Goal: Task Accomplishment & Management: Use online tool/utility

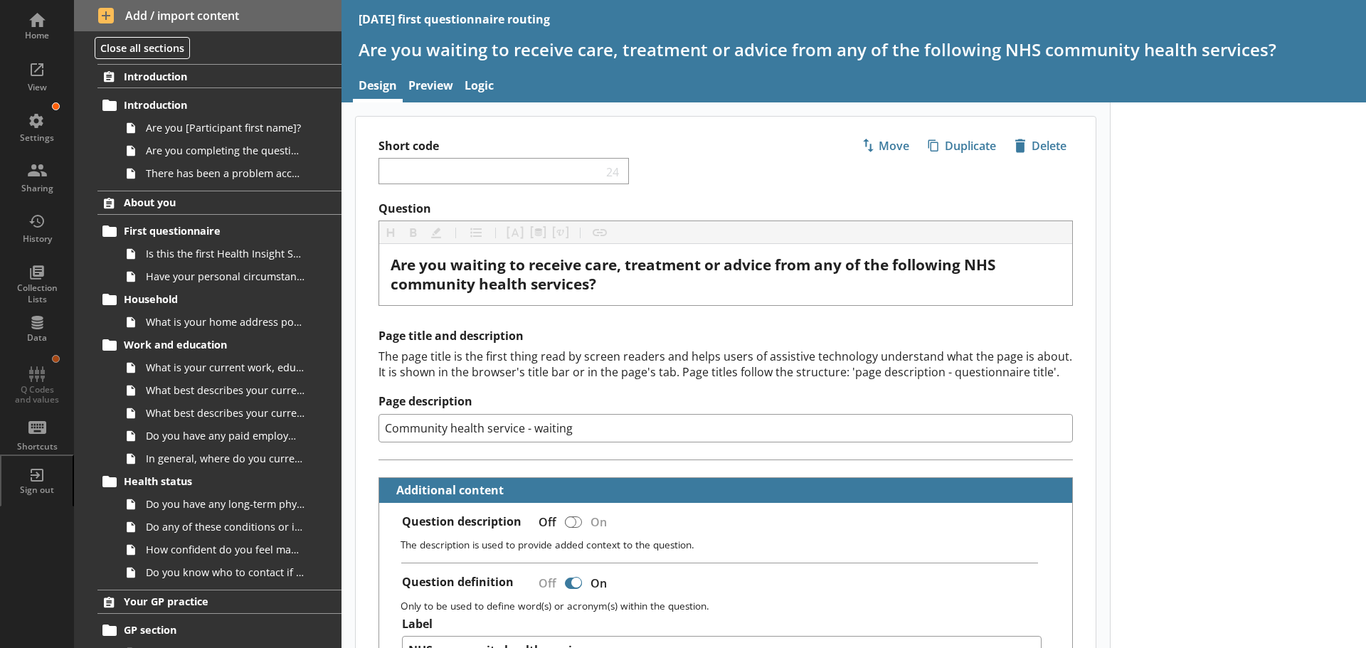
scroll to position [2489, 0]
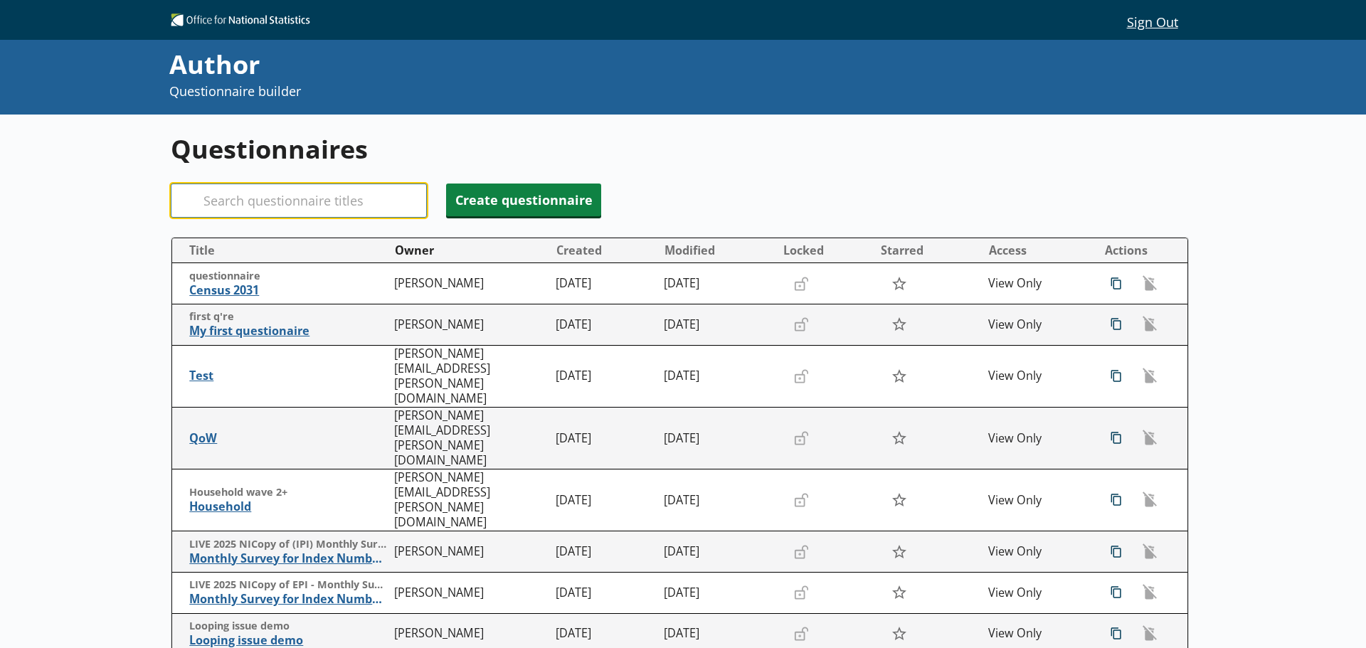
click at [290, 198] on input "Search" at bounding box center [299, 201] width 256 height 34
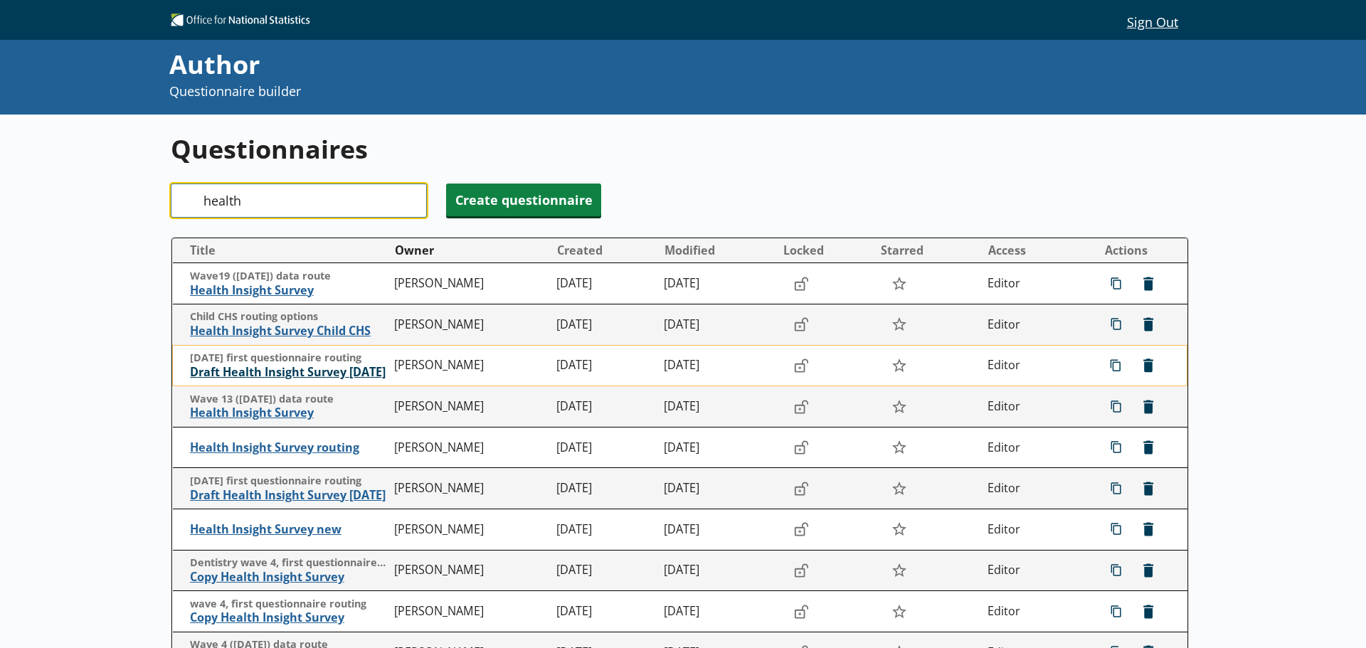
type input "health"
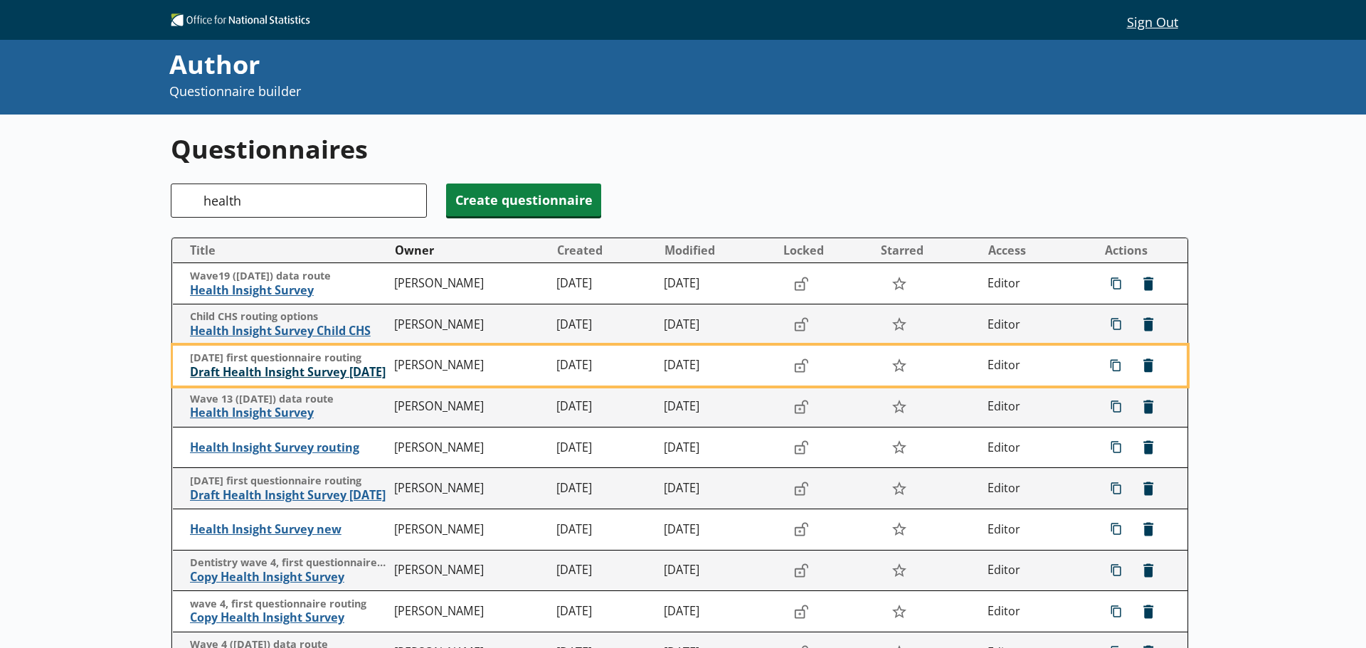
click at [273, 370] on span "Draft Health Insight Survey Nov2025" at bounding box center [289, 372] width 198 height 15
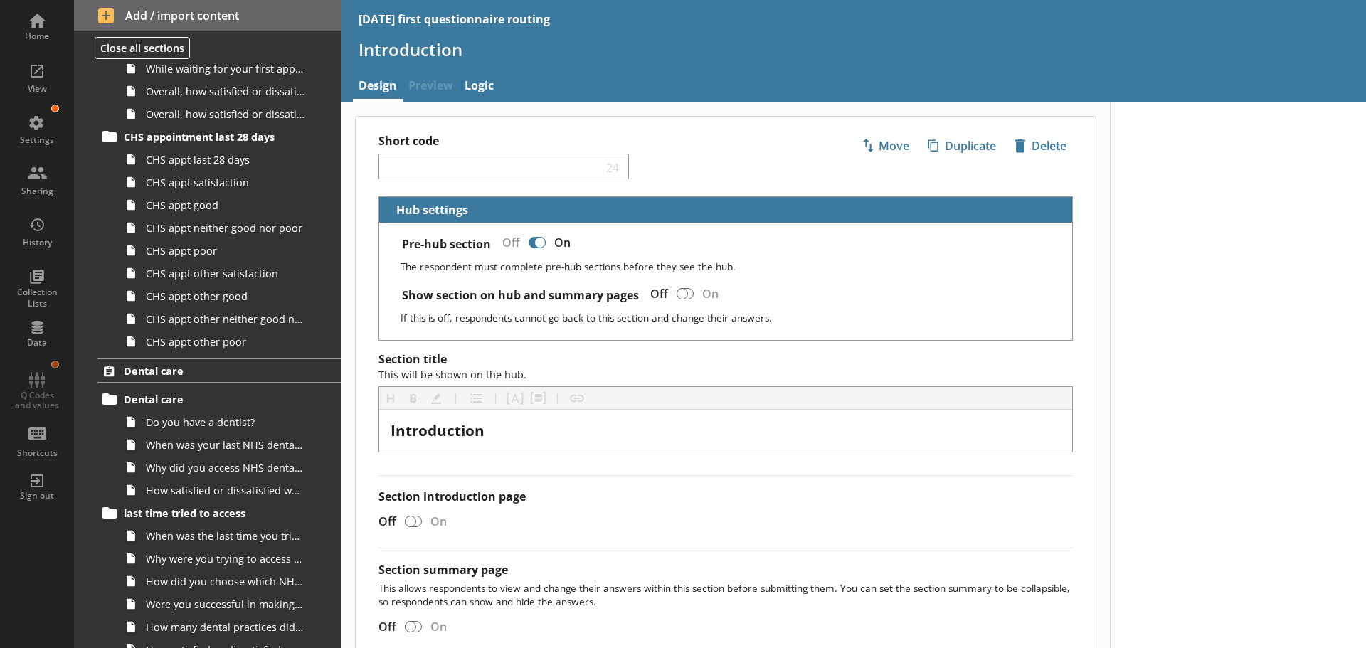
scroll to position [1351, 0]
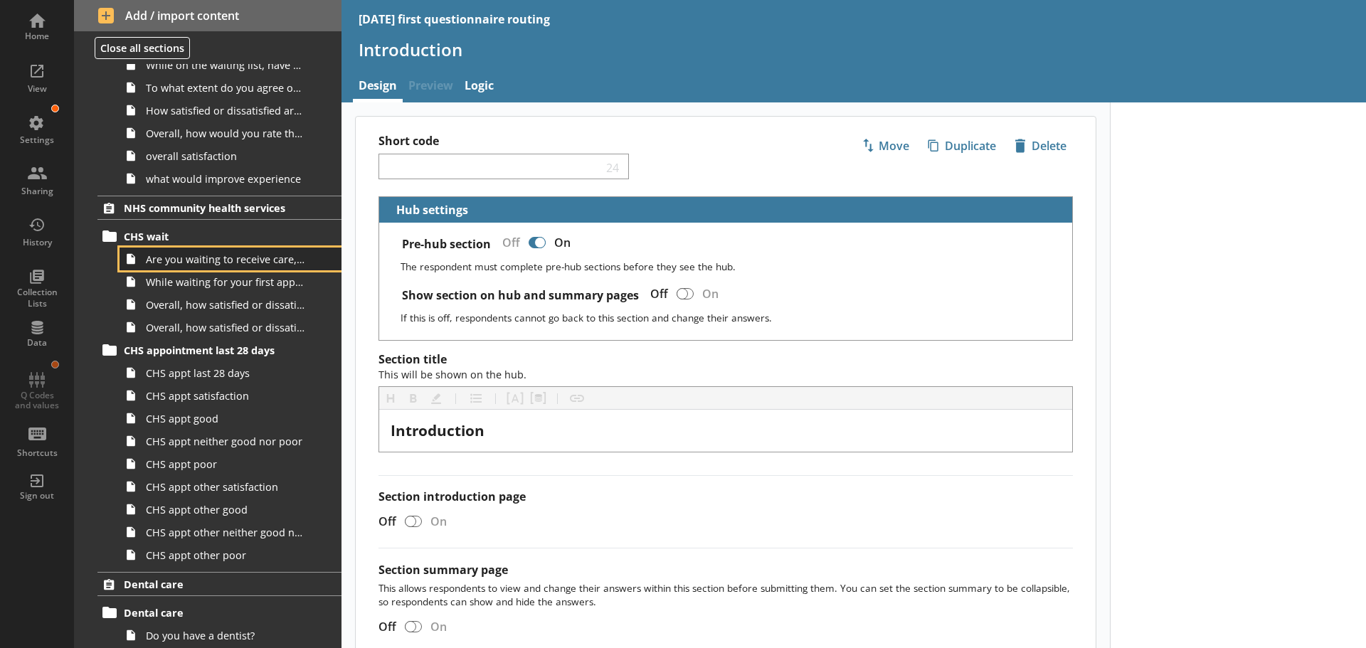
click at [222, 260] on span "Are you waiting to receive care, treatment or advice from any of the following …" at bounding box center [225, 259] width 159 height 14
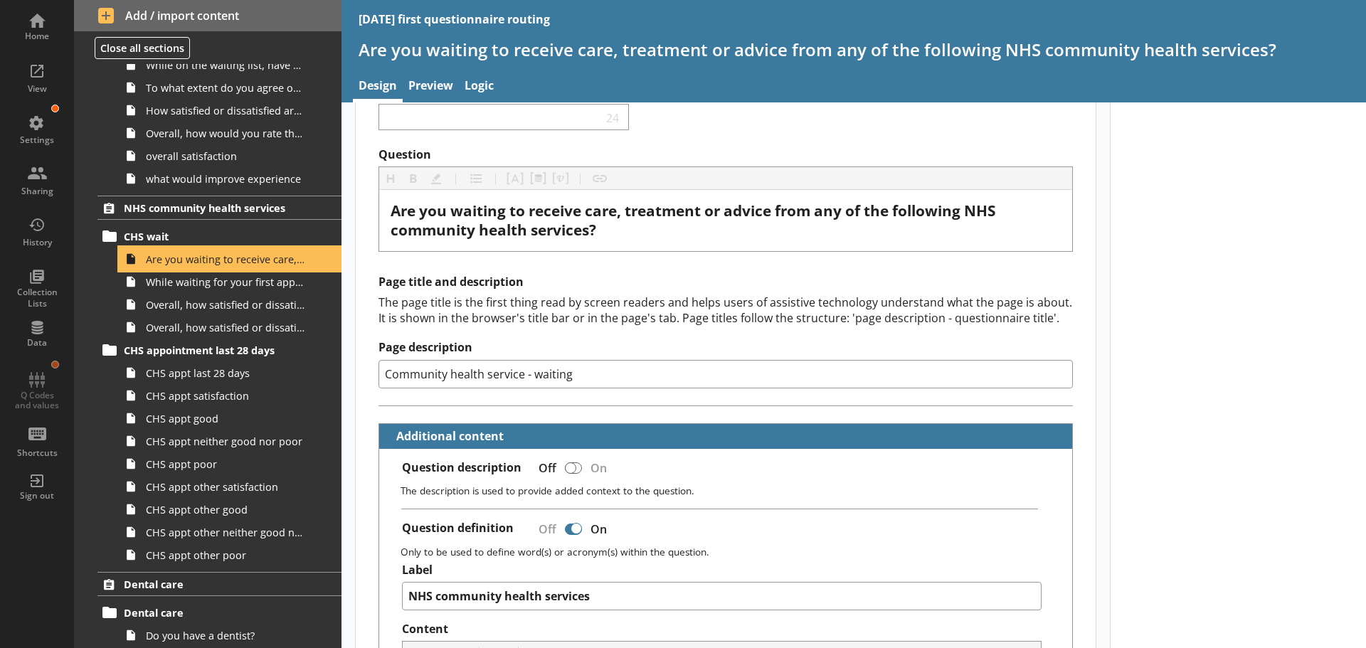
scroll to position [213, 0]
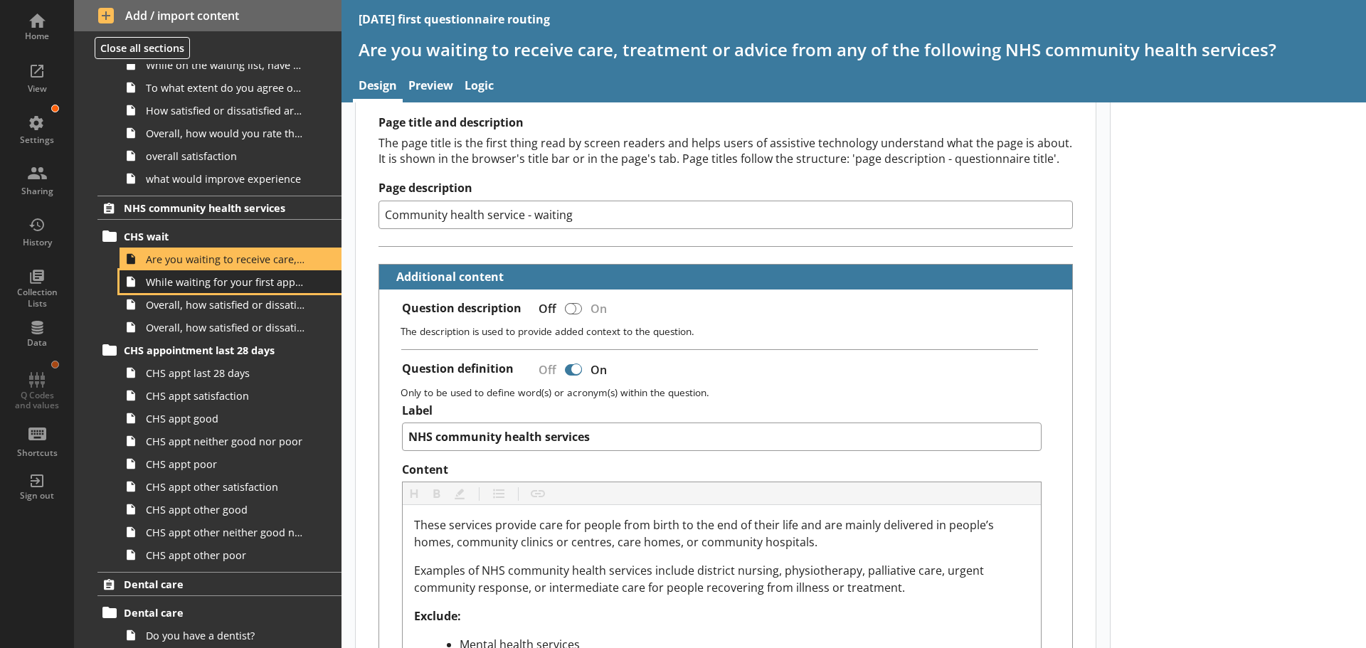
click at [211, 286] on span "While waiting for your first appointment to receive care, treatment or advice f…" at bounding box center [225, 282] width 159 height 14
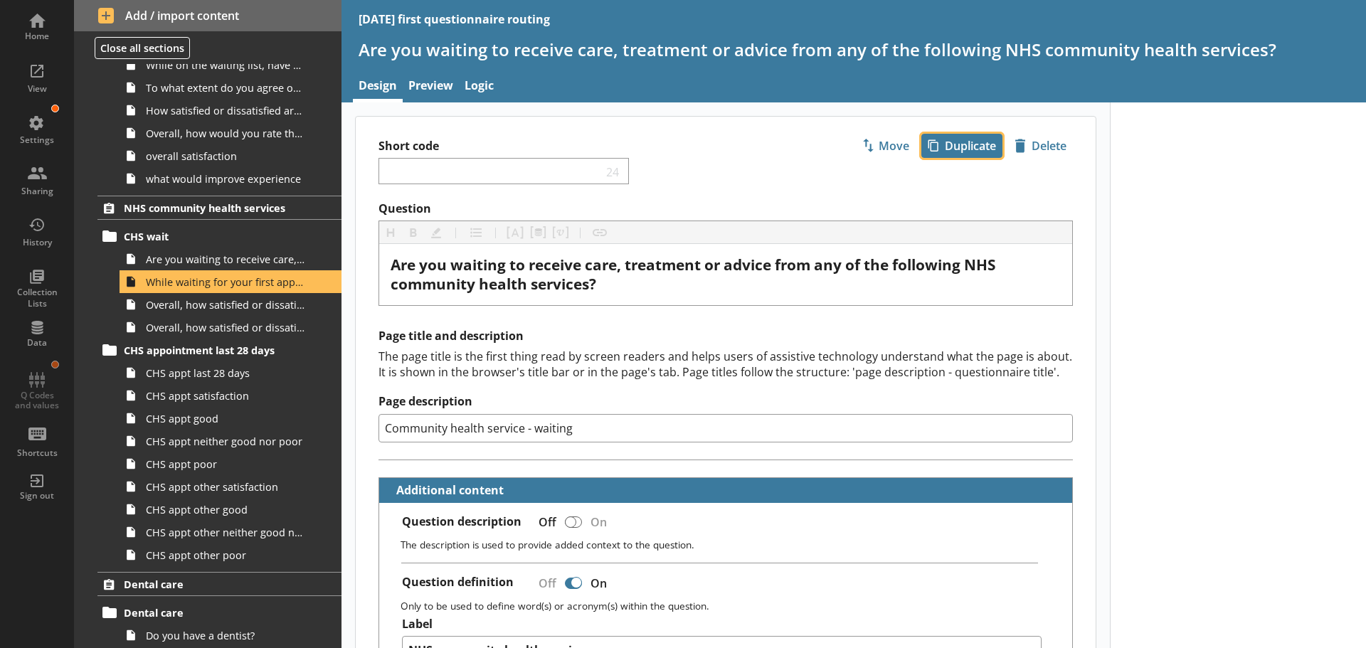
click at [962, 144] on span "icon-copy Duplicate" at bounding box center [962, 145] width 80 height 23
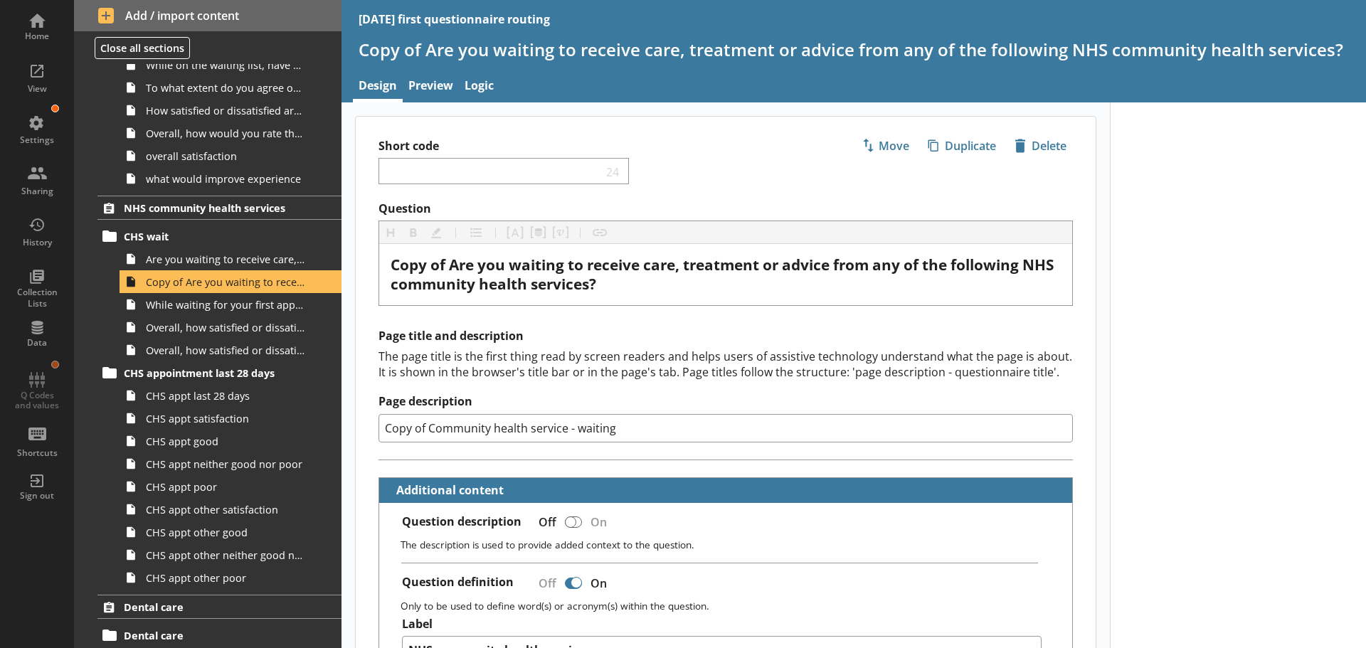
scroll to position [1374, 0]
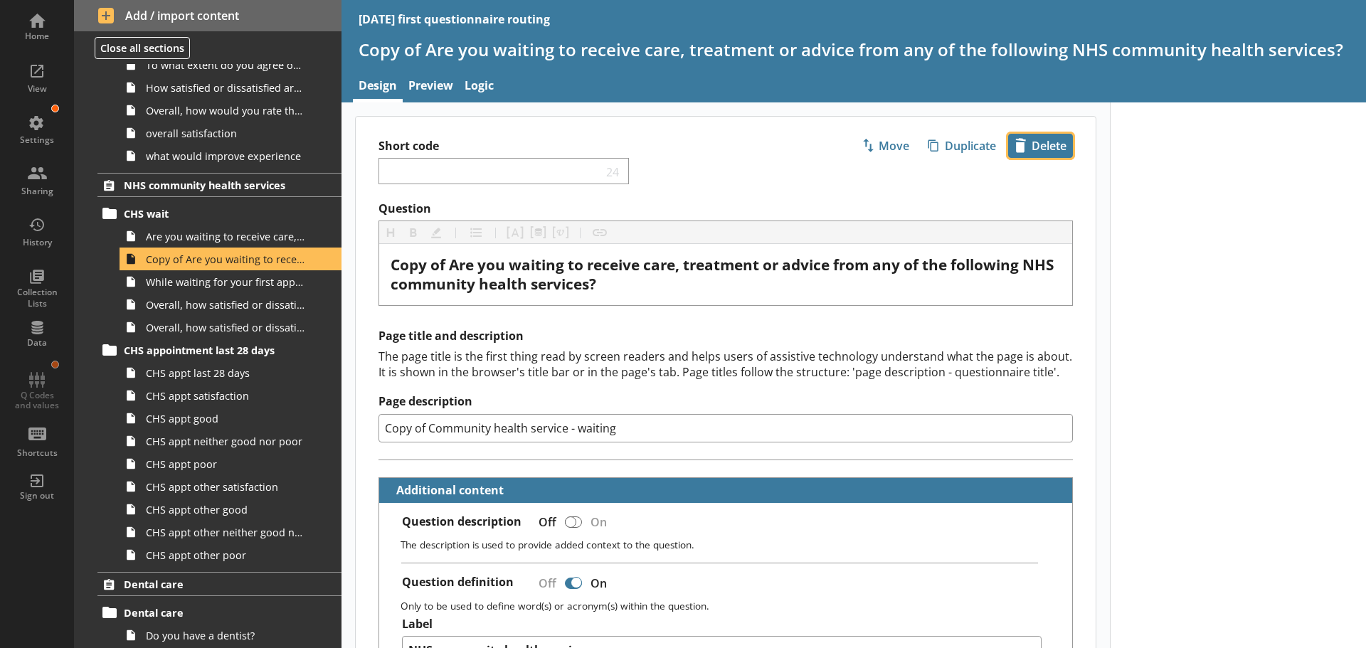
click at [1028, 139] on span "icon-delete Created with Sketch. Delete" at bounding box center [1040, 145] width 63 height 23
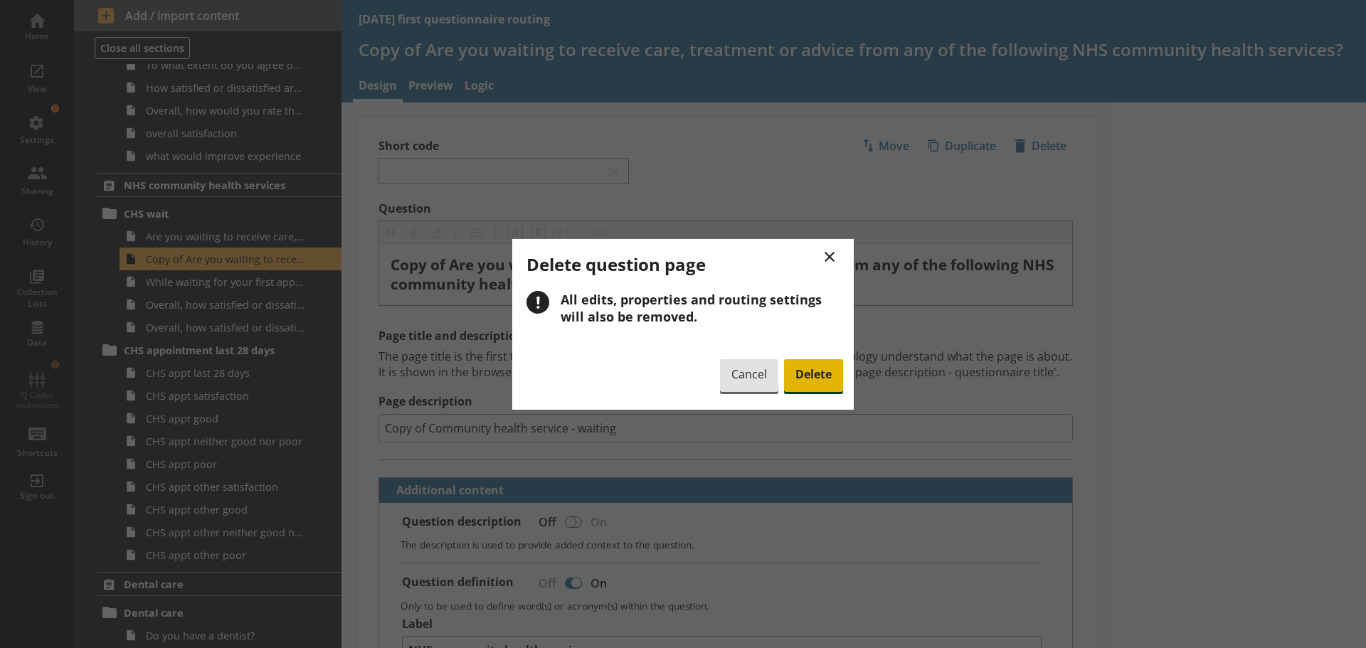
click at [809, 381] on span "Delete" at bounding box center [813, 375] width 59 height 33
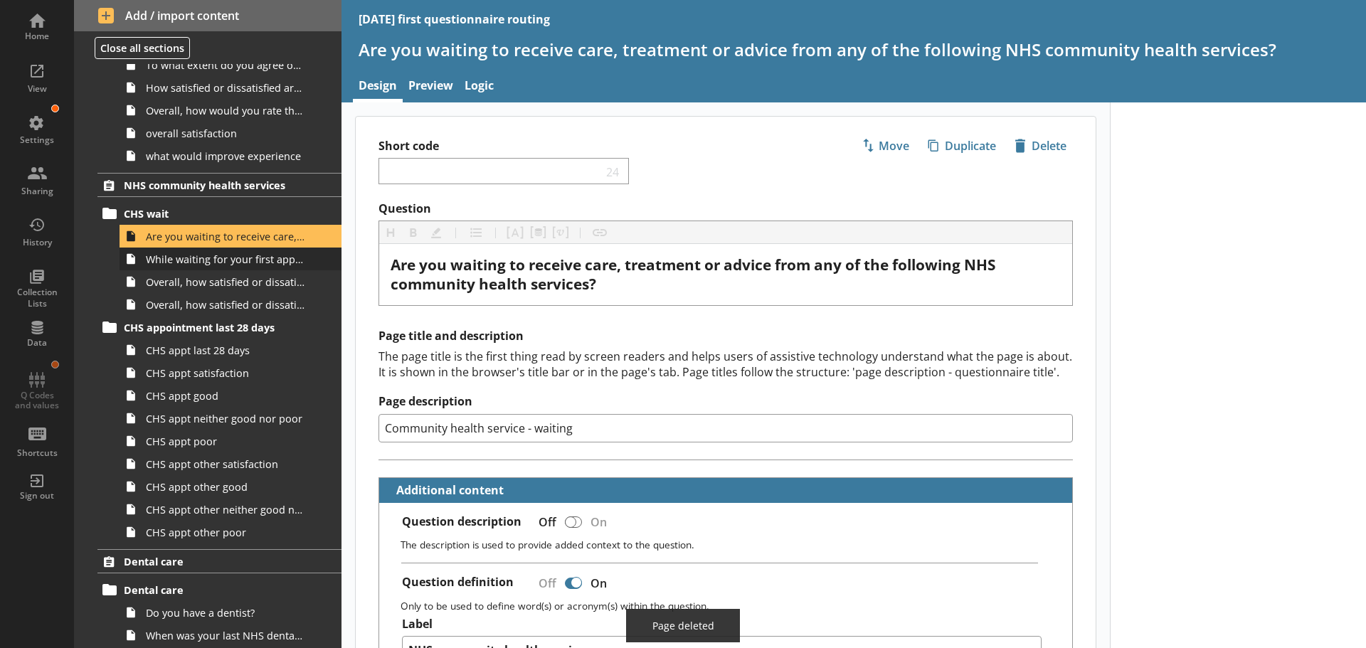
scroll to position [1351, 0]
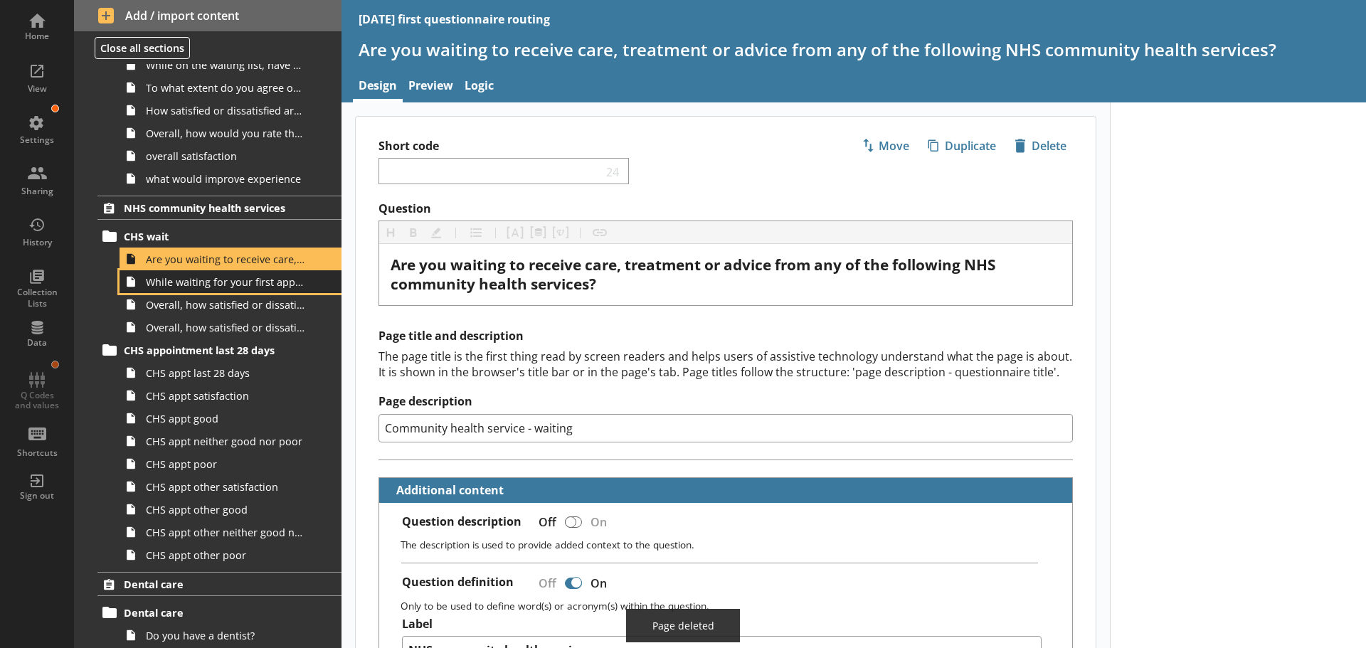
drag, startPoint x: 198, startPoint y: 291, endPoint x: 206, endPoint y: 292, distance: 7.1
click at [198, 291] on link "While waiting for your first appointment to receive care, treatment or advice f…" at bounding box center [230, 281] width 222 height 23
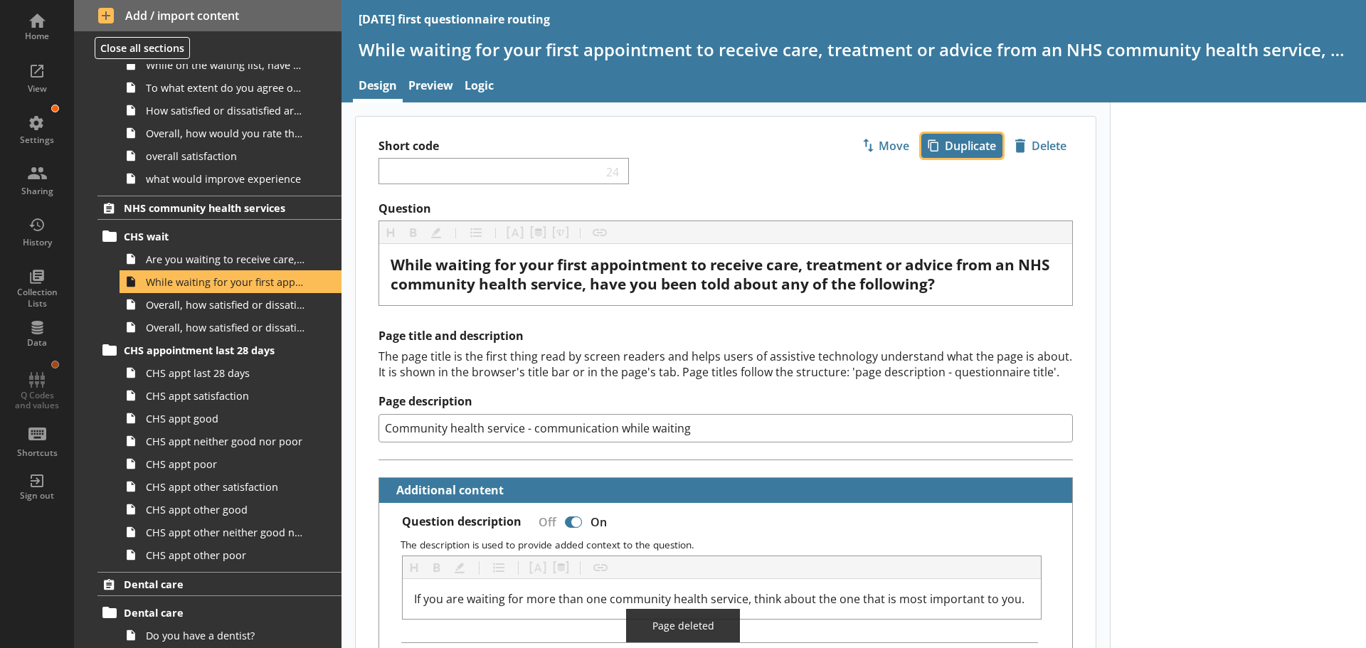
click at [953, 149] on span "icon-copy Duplicate" at bounding box center [962, 145] width 80 height 23
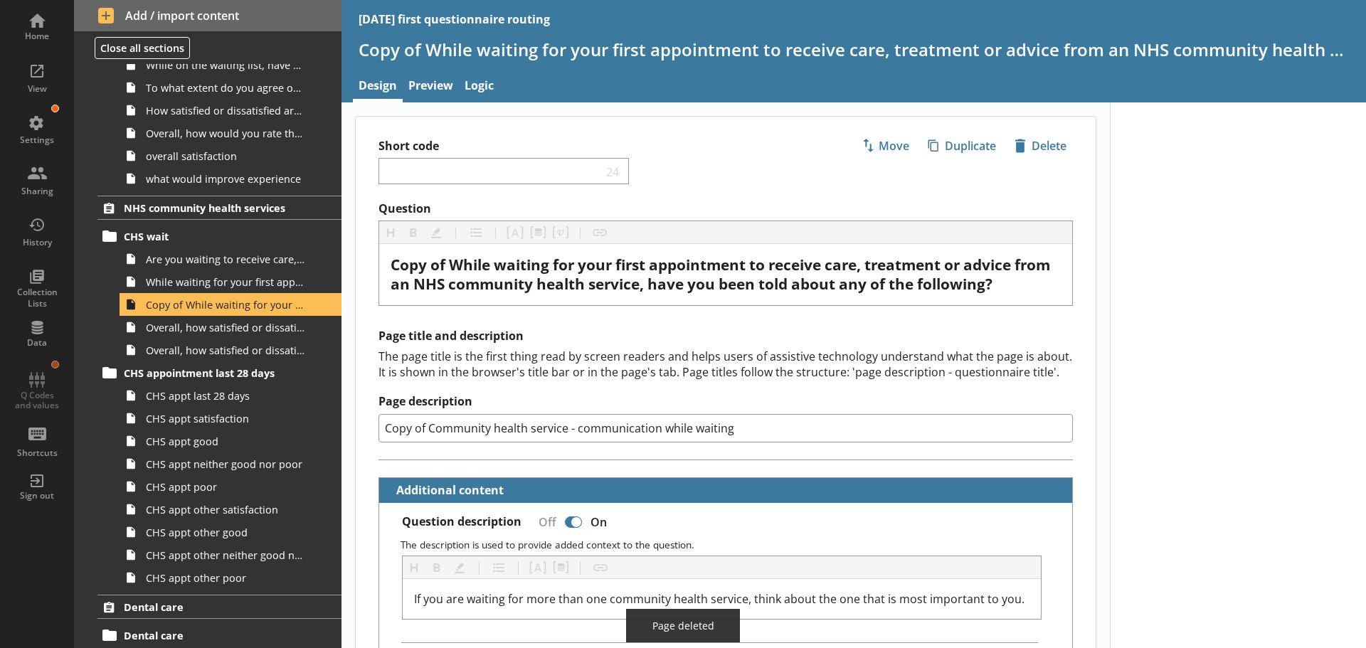
scroll to position [1374, 0]
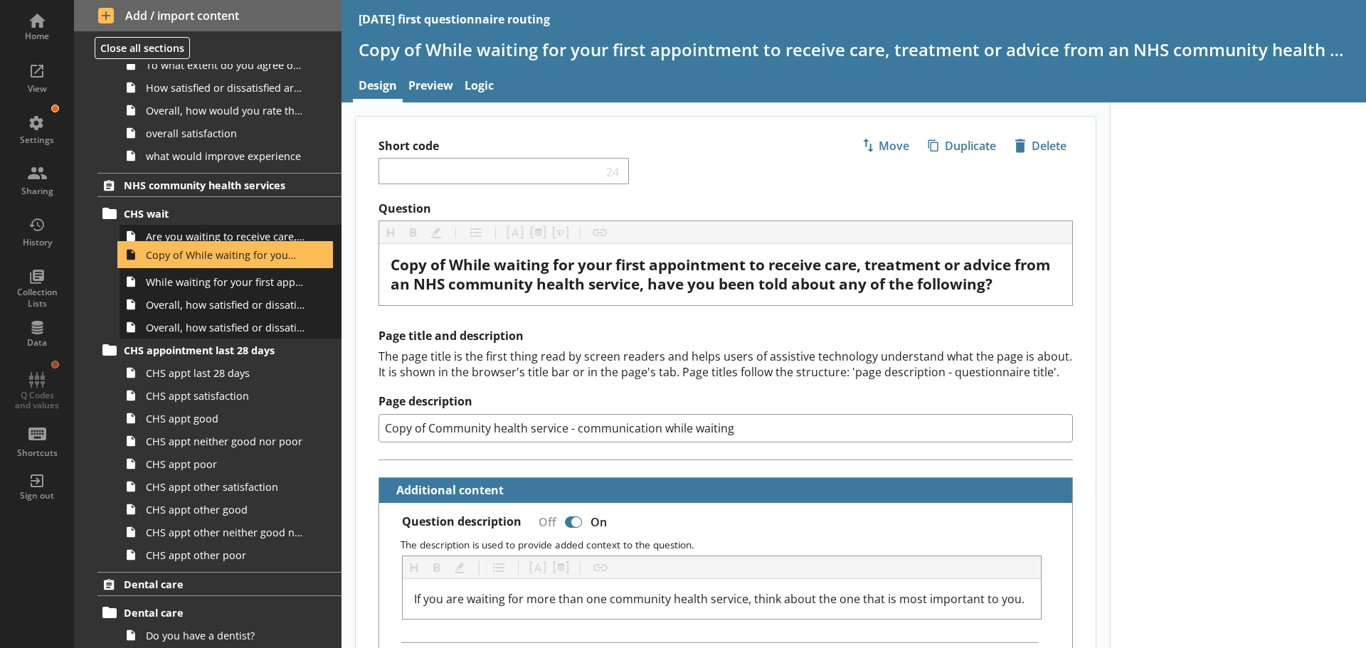
drag, startPoint x: 274, startPoint y: 291, endPoint x: 273, endPoint y: 260, distance: 31.3
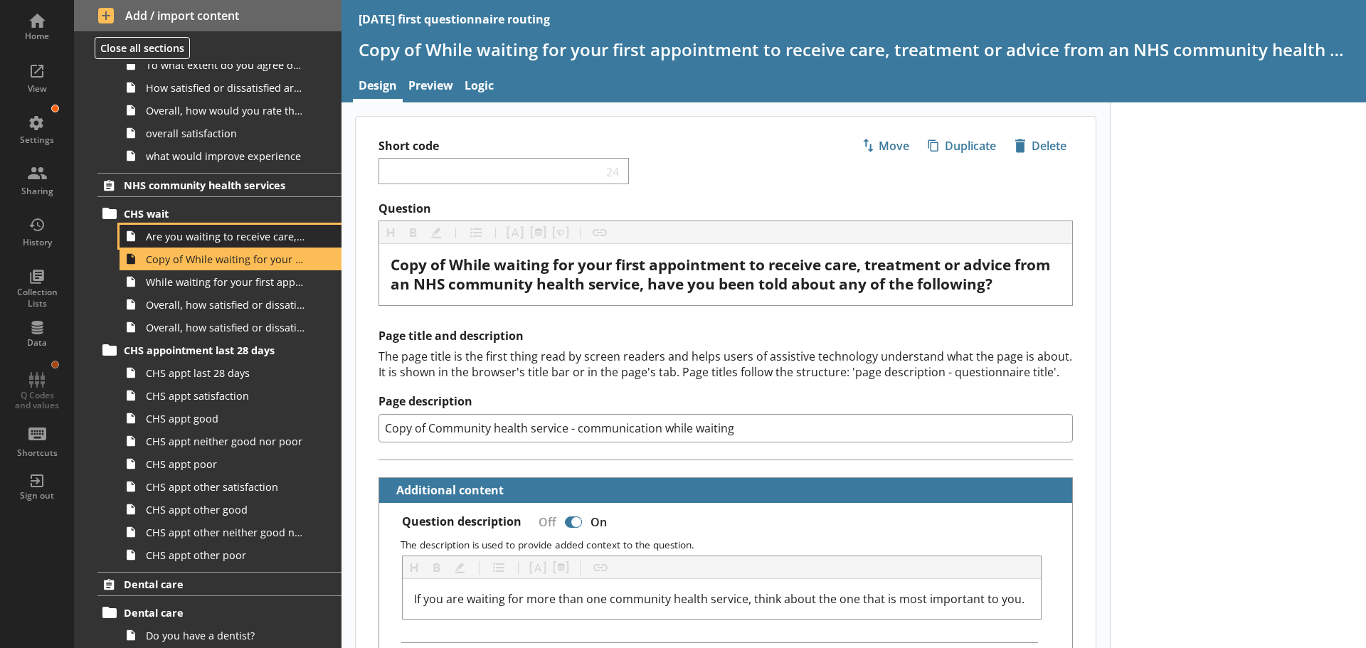
click at [262, 239] on span "Are you waiting to receive care, treatment or advice from any of the following …" at bounding box center [225, 237] width 159 height 14
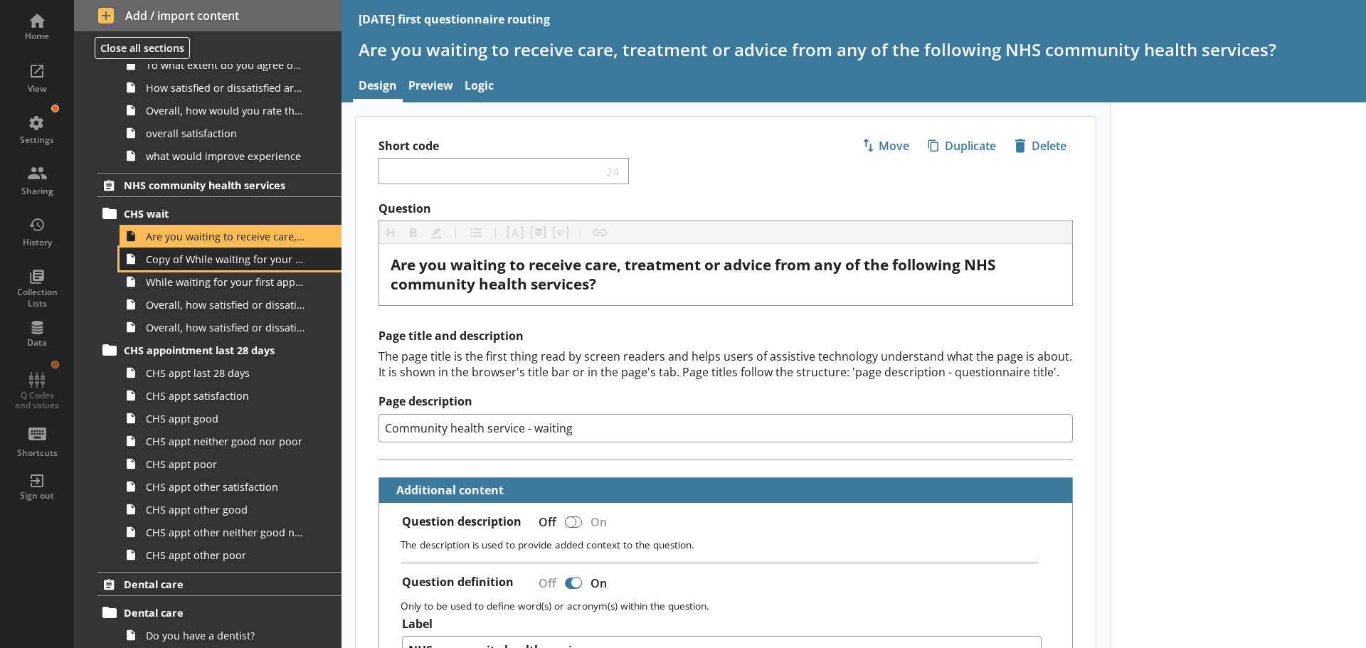
click at [223, 263] on span "Copy of While waiting for your first appointment to receive care, treatment or …" at bounding box center [225, 259] width 159 height 14
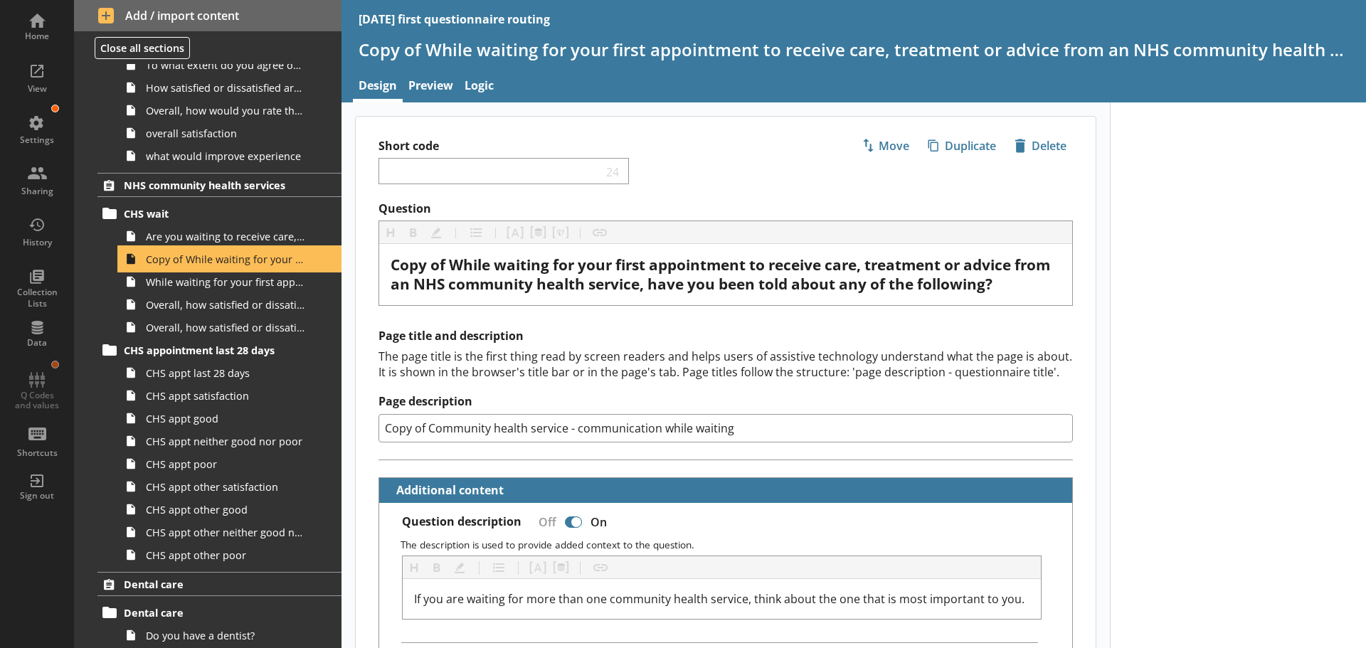
type textarea "x"
click at [482, 75] on link "Logic" at bounding box center [479, 87] width 41 height 31
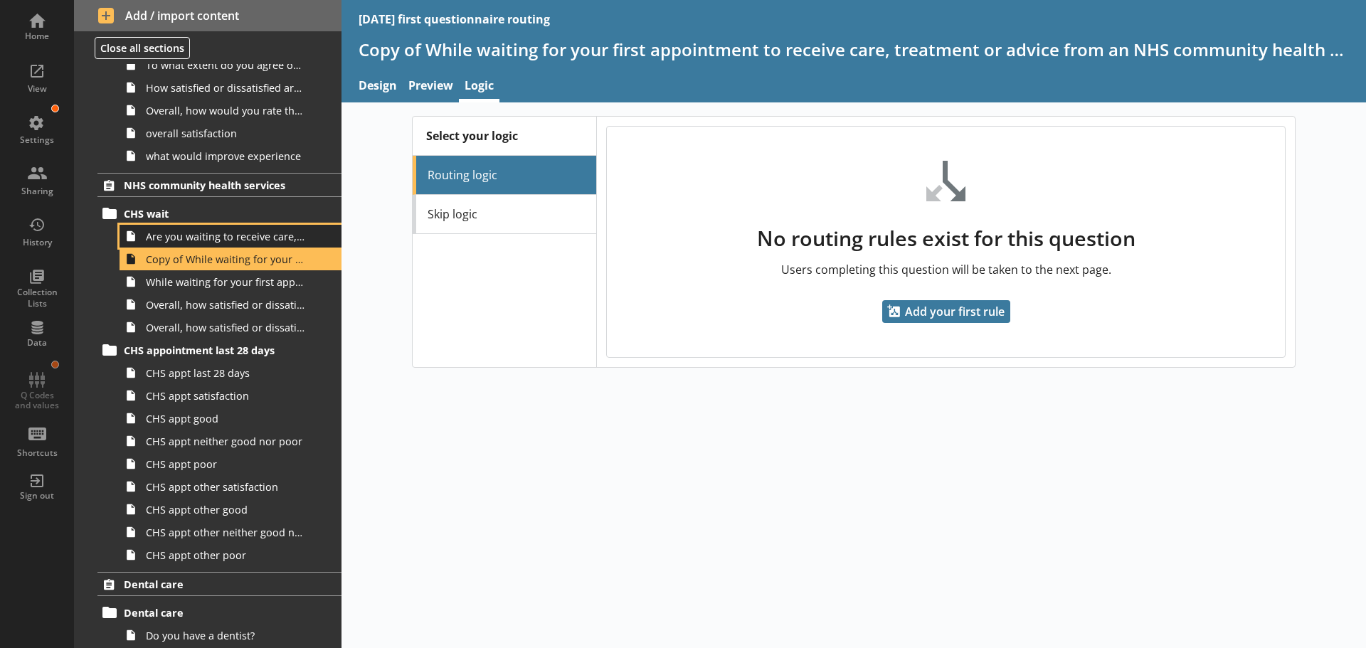
click at [211, 240] on span "Are you waiting to receive care, treatment or advice from any of the following …" at bounding box center [225, 237] width 159 height 14
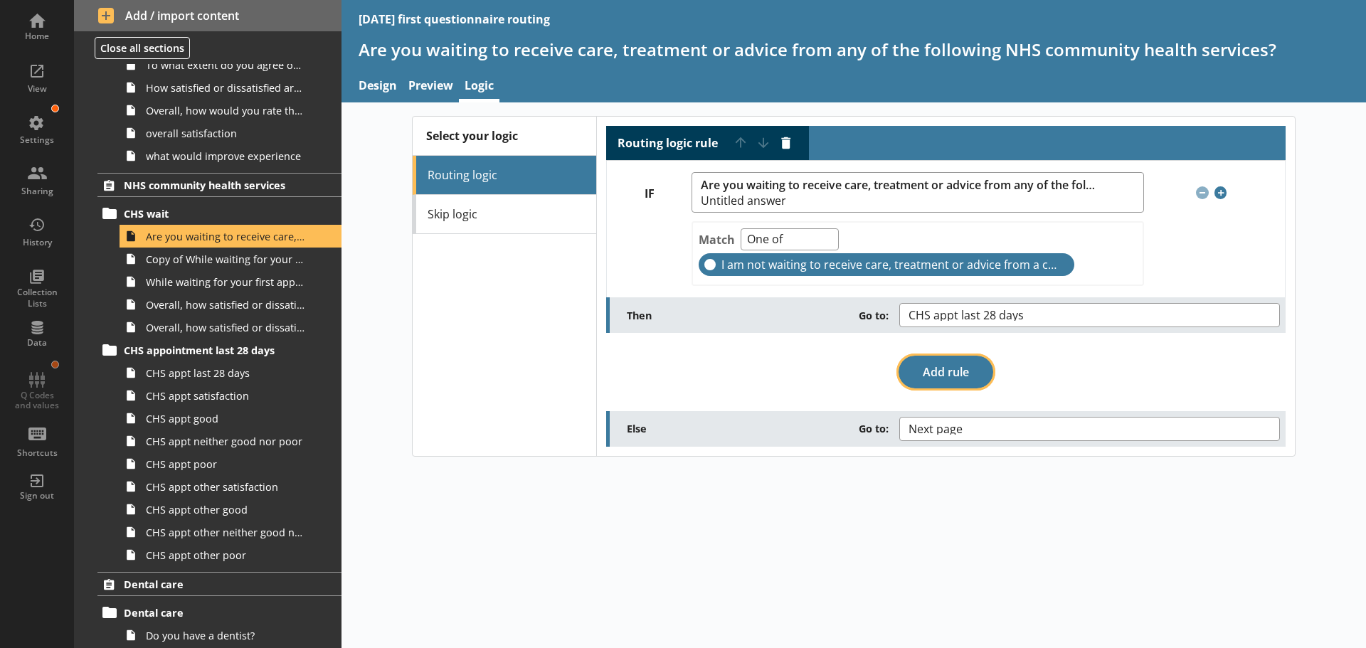
click at [959, 373] on button "Add rule" at bounding box center [945, 372] width 95 height 33
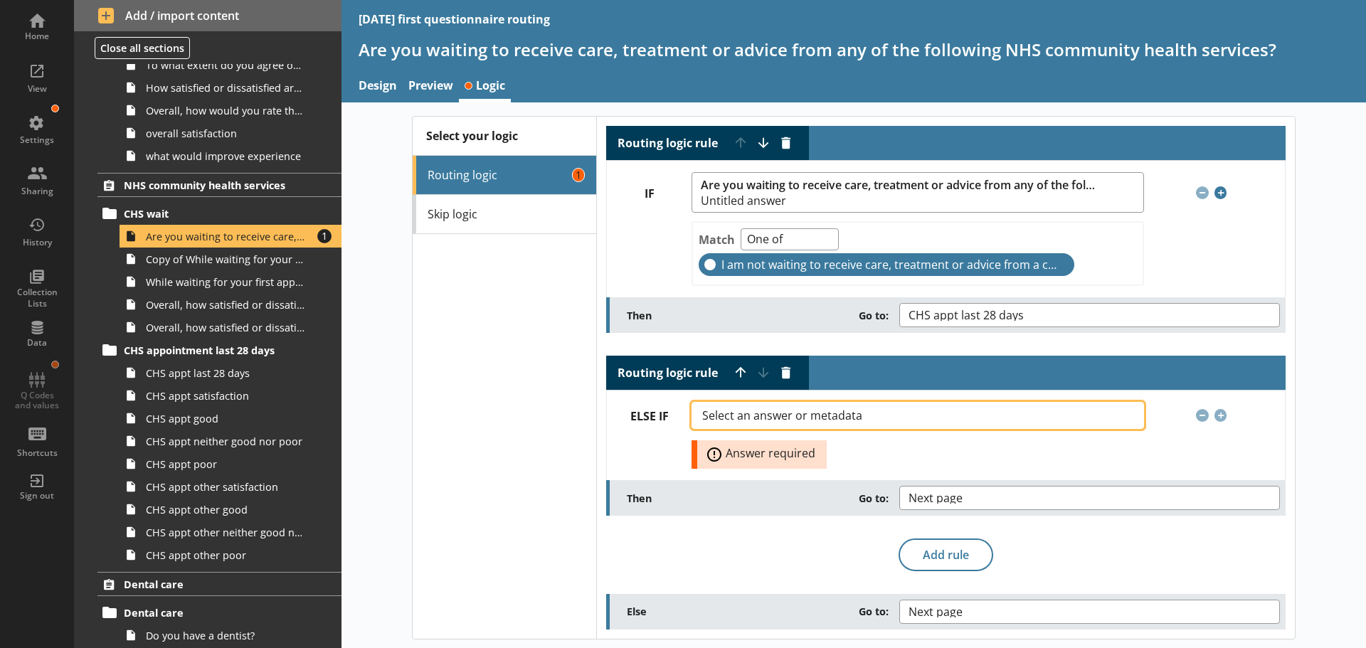
click at [829, 408] on button "Select an answer or metadata" at bounding box center [917, 415] width 452 height 27
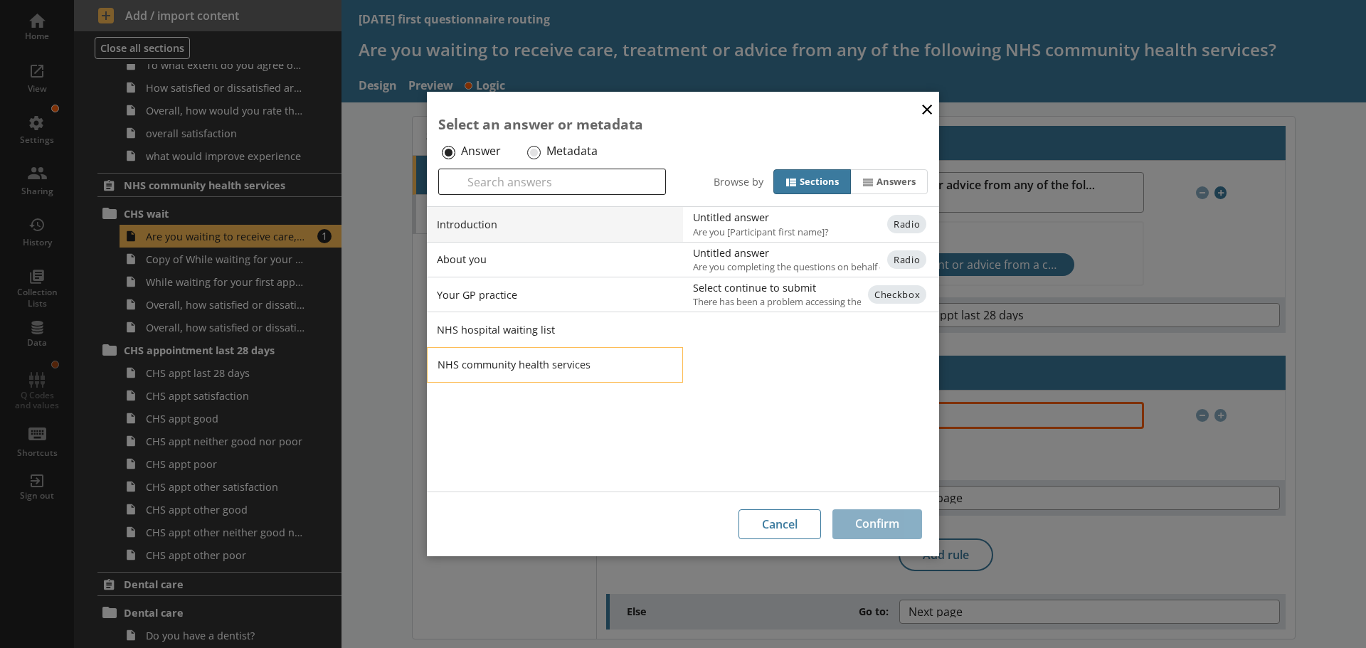
click at [529, 363] on li "NHS community health services" at bounding box center [555, 365] width 256 height 36
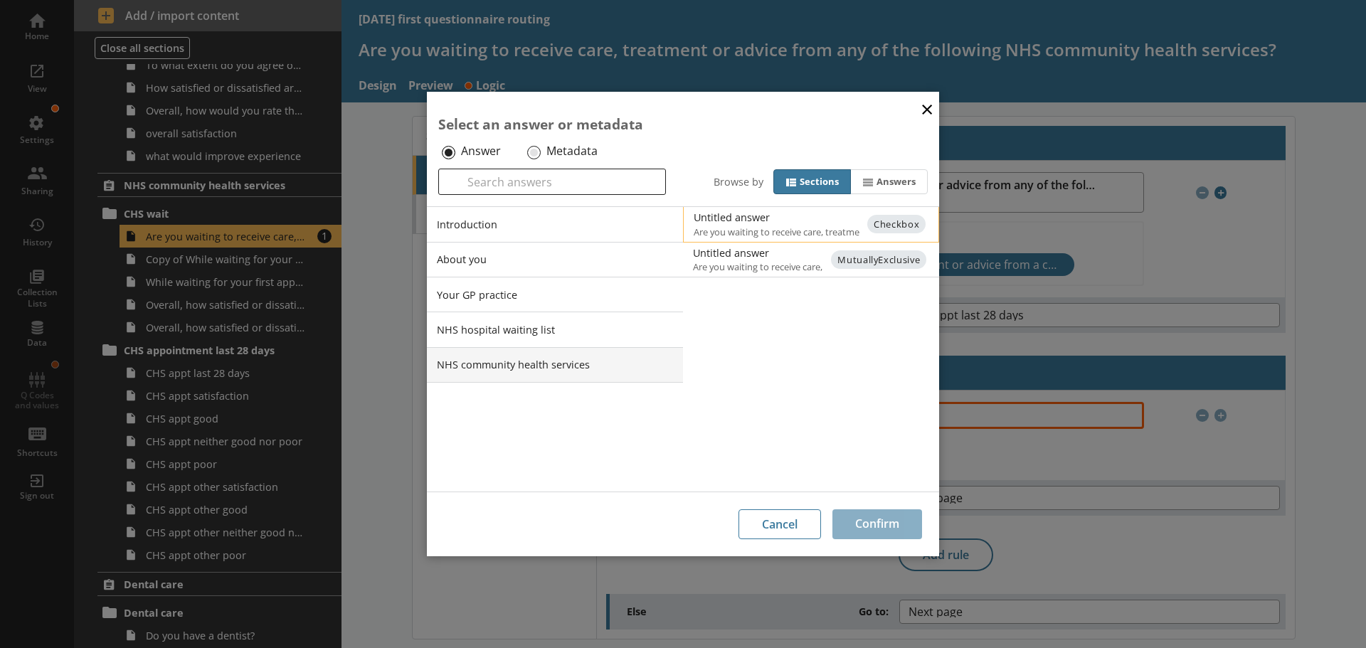
click at [748, 220] on div "Untitled answer" at bounding box center [836, 218] width 287 height 14
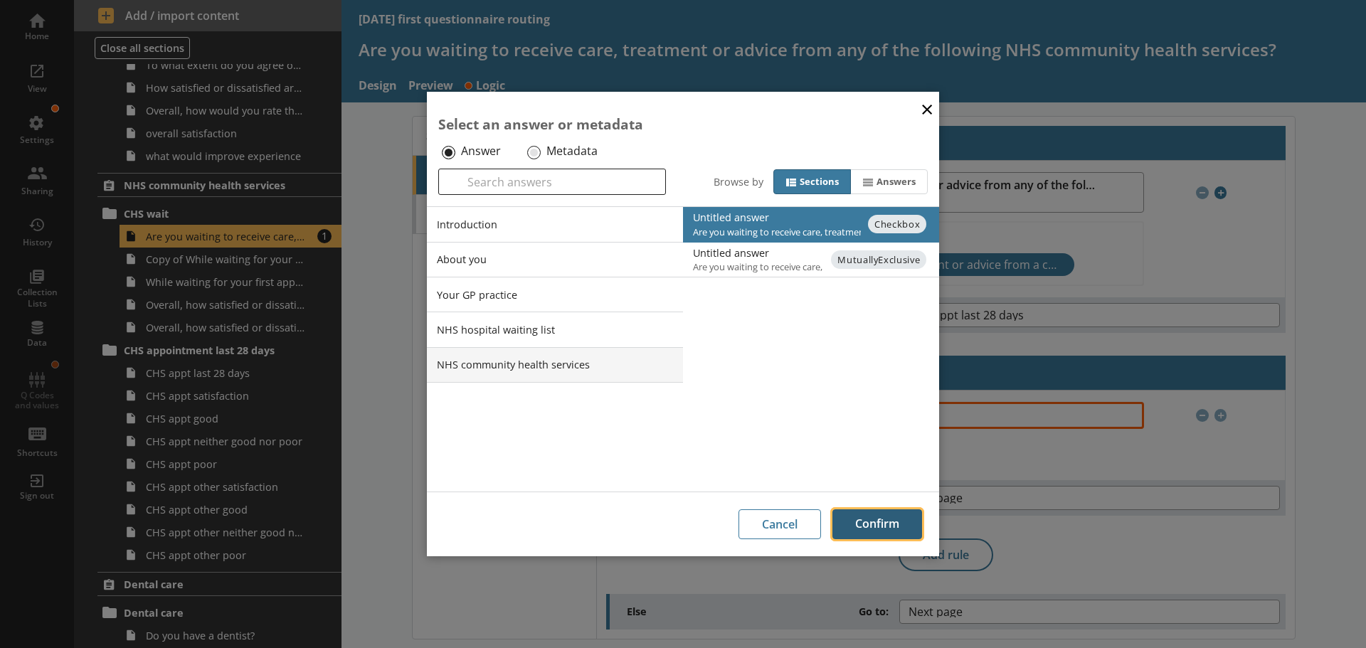
click at [875, 526] on button "Confirm" at bounding box center [877, 524] width 90 height 30
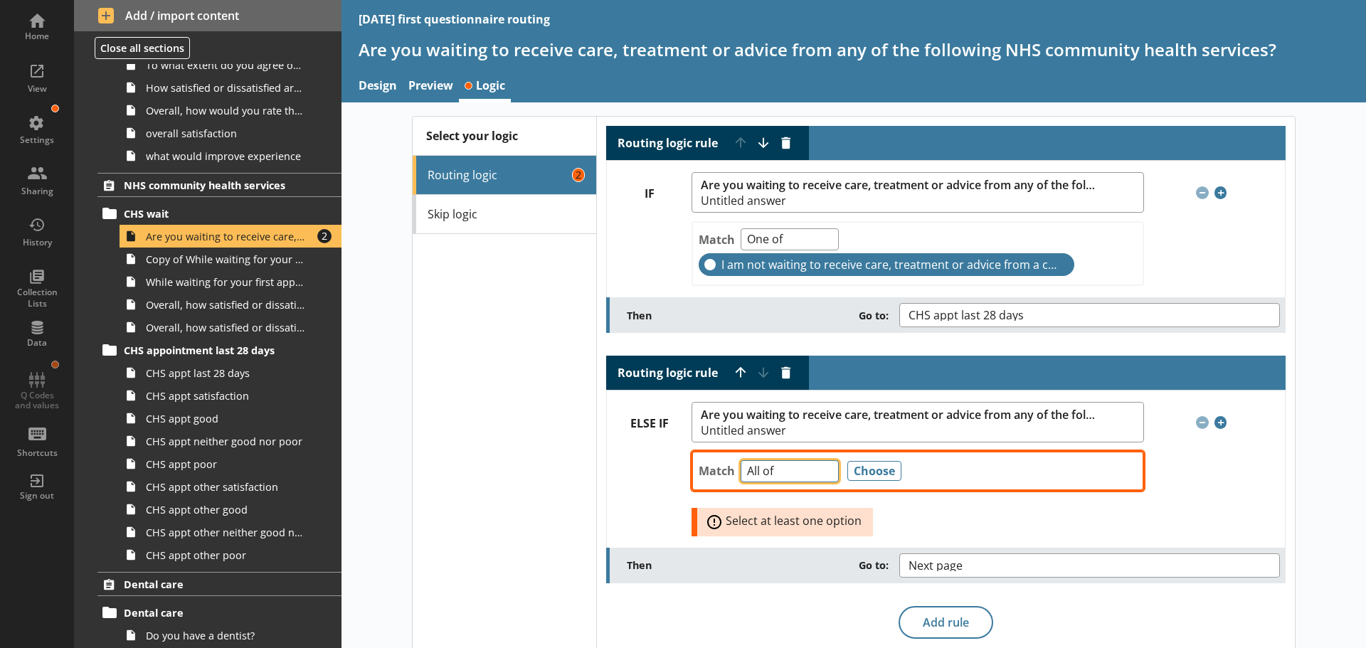
click at [826, 468] on select "Any of Not any of All of Count of Unanswered" at bounding box center [789, 471] width 98 height 22
select select "AnyOf"
click at [740, 460] on select "Any of Not any of All of Count of Unanswered" at bounding box center [789, 471] width 98 height 22
click at [818, 467] on select "Any of Not any of All of Count of Unanswered" at bounding box center [789, 471] width 98 height 22
click at [821, 468] on select "Any of Not any of All of Count of Unanswered" at bounding box center [789, 471] width 98 height 22
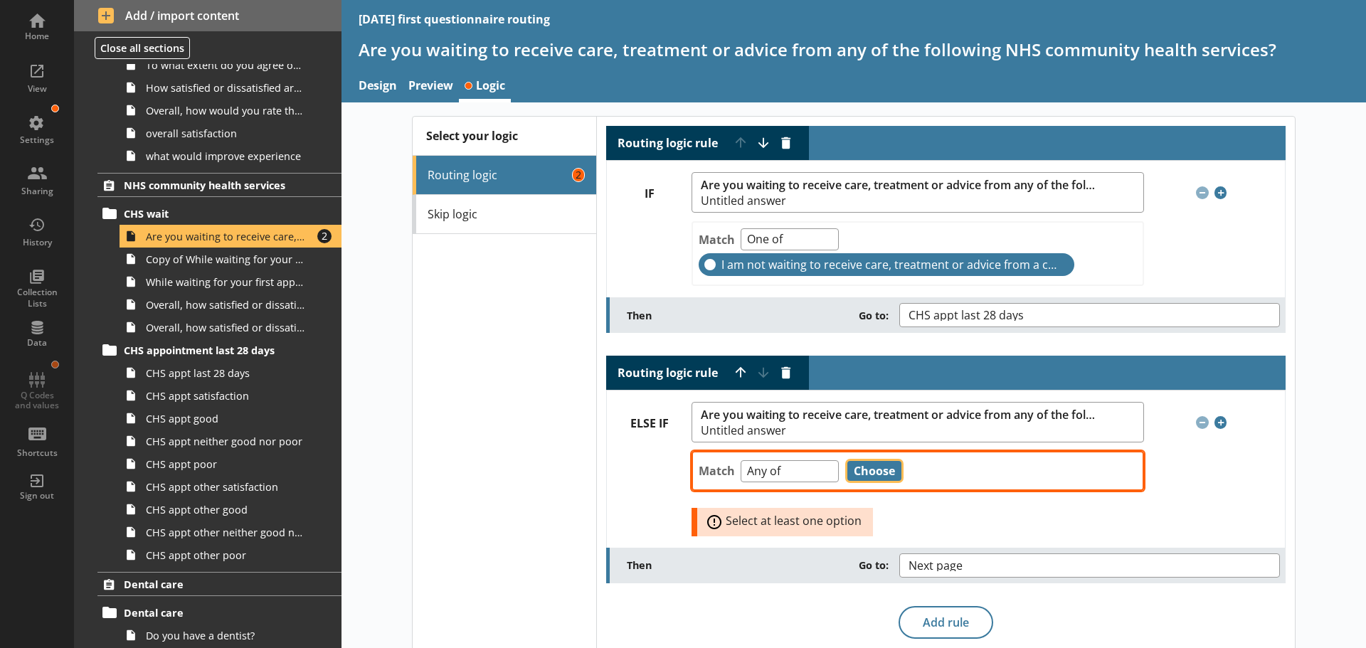
click at [858, 467] on button "Choose" at bounding box center [874, 471] width 54 height 20
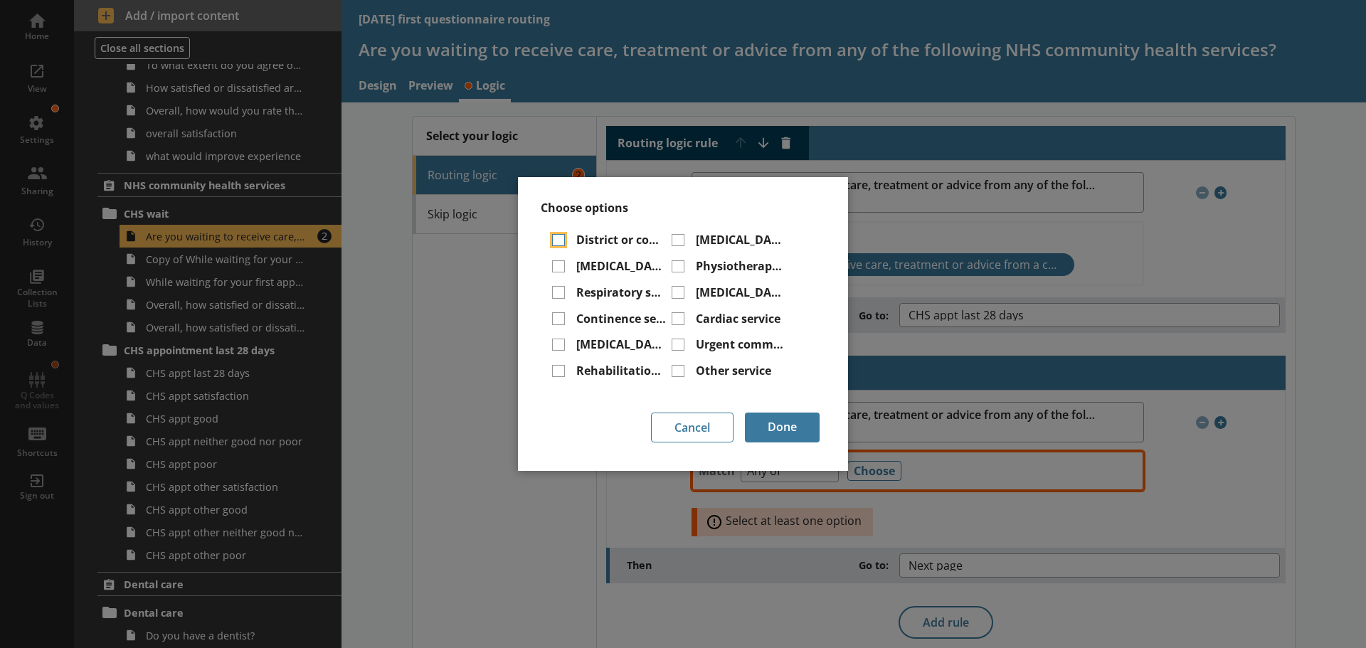
click at [558, 238] on input "District or community nursing service" at bounding box center [558, 240] width 13 height 13
checkbox input "true"
click at [797, 427] on button "Done" at bounding box center [782, 428] width 75 height 30
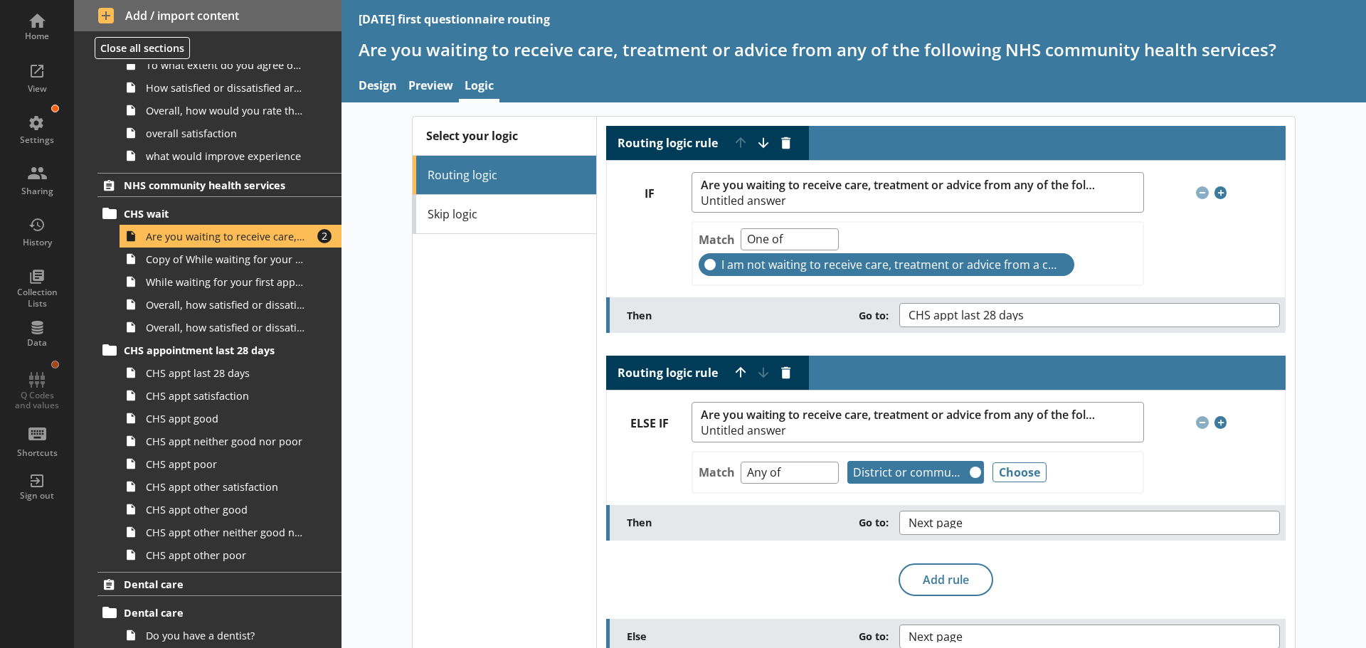
scroll to position [27, 0]
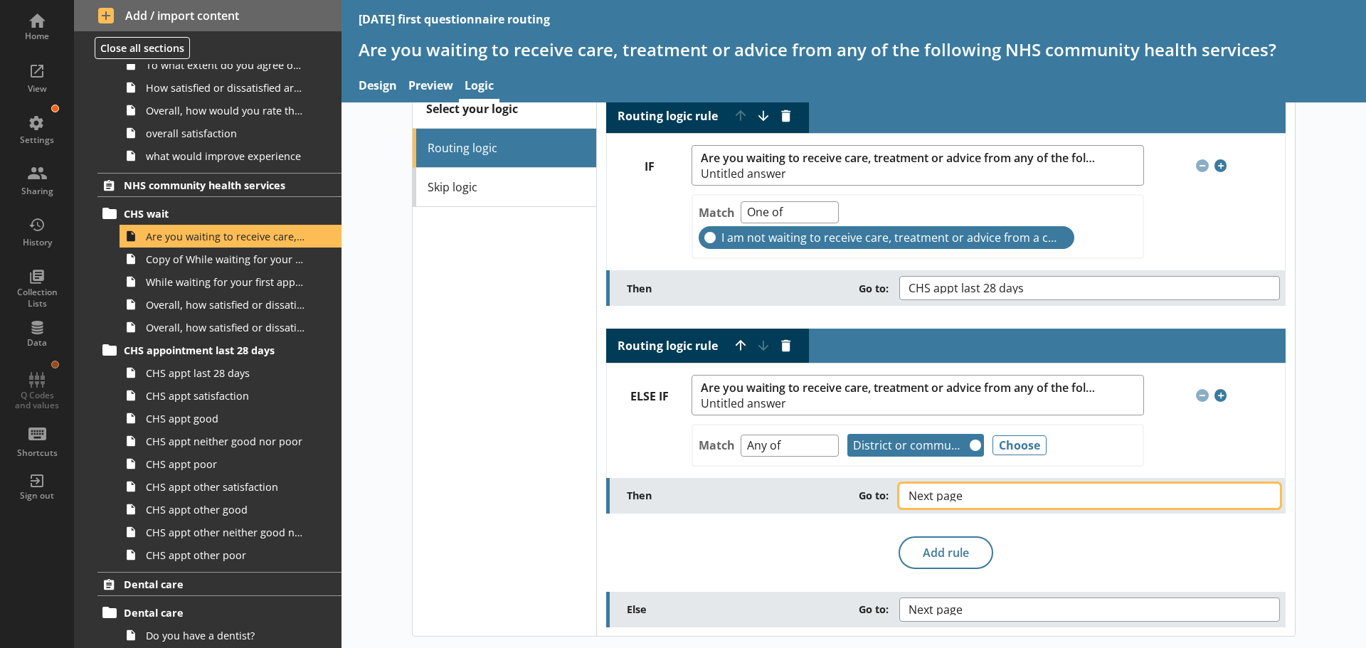
click at [992, 496] on button "Next page" at bounding box center [1089, 496] width 381 height 24
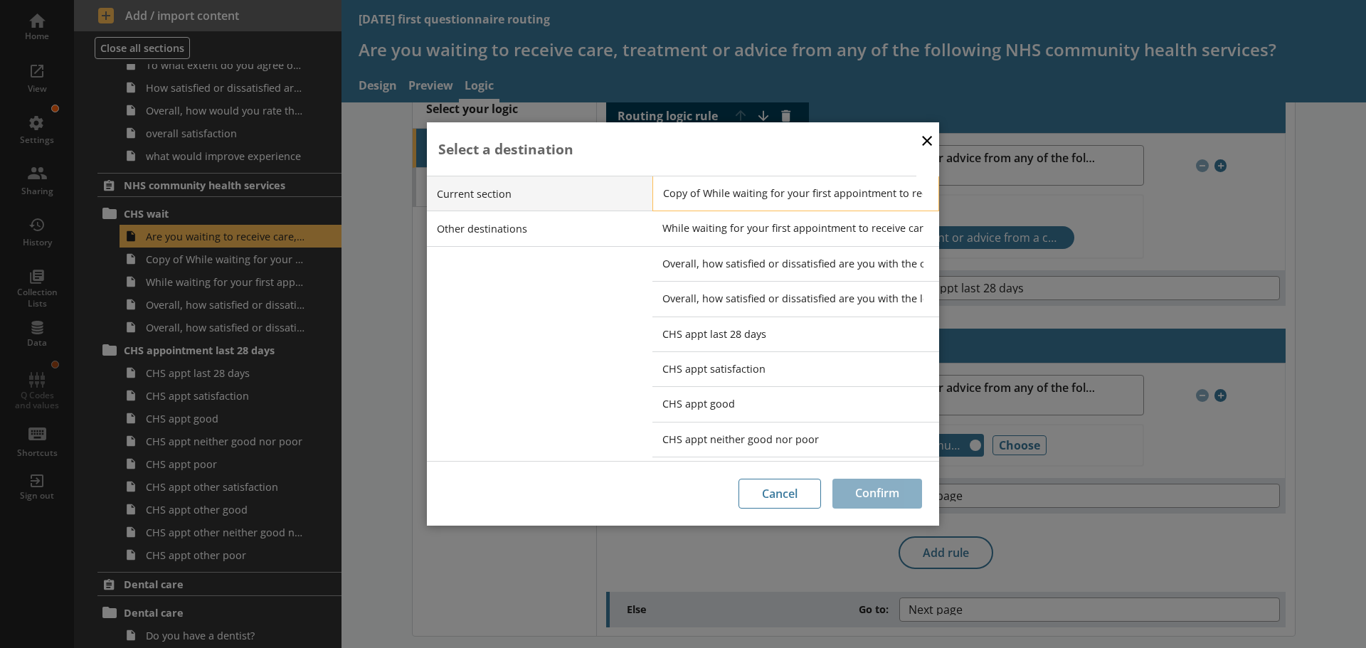
click at [686, 198] on span "Copy of While waiting for your first appointment to receive care, treatment or …" at bounding box center [806, 193] width 287 height 14
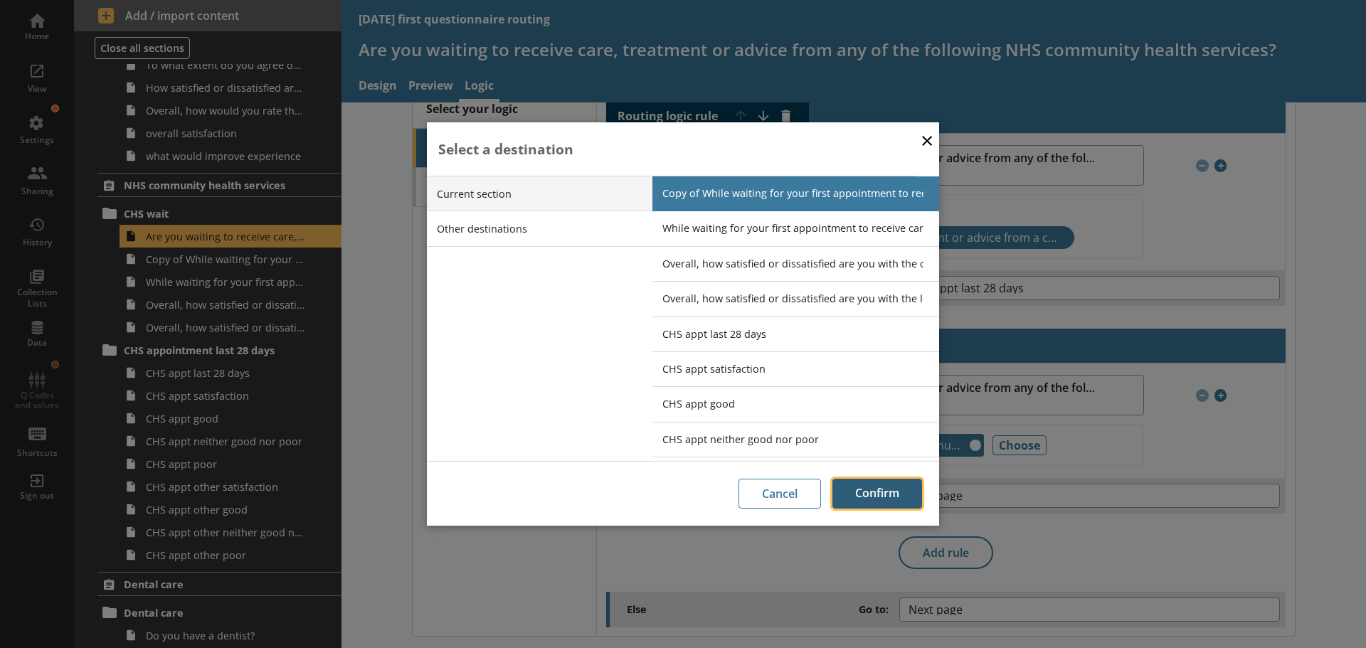
click at [877, 489] on button "Confirm" at bounding box center [877, 494] width 90 height 30
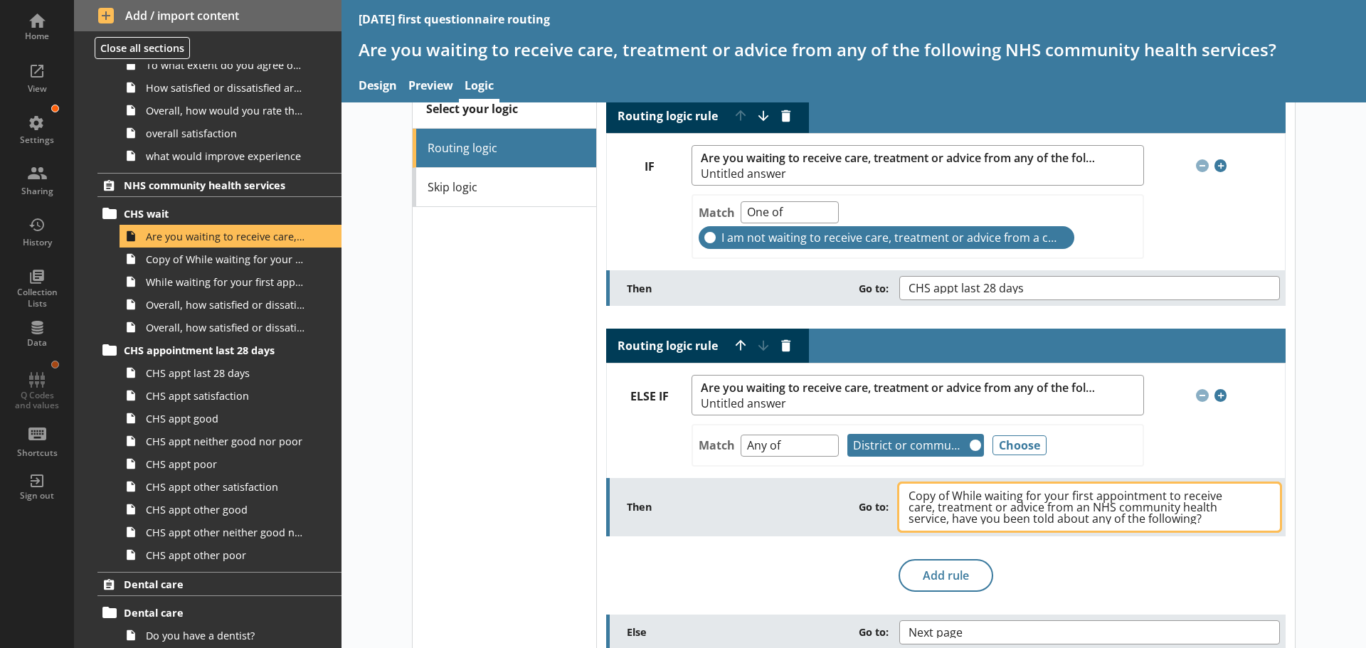
scroll to position [50, 0]
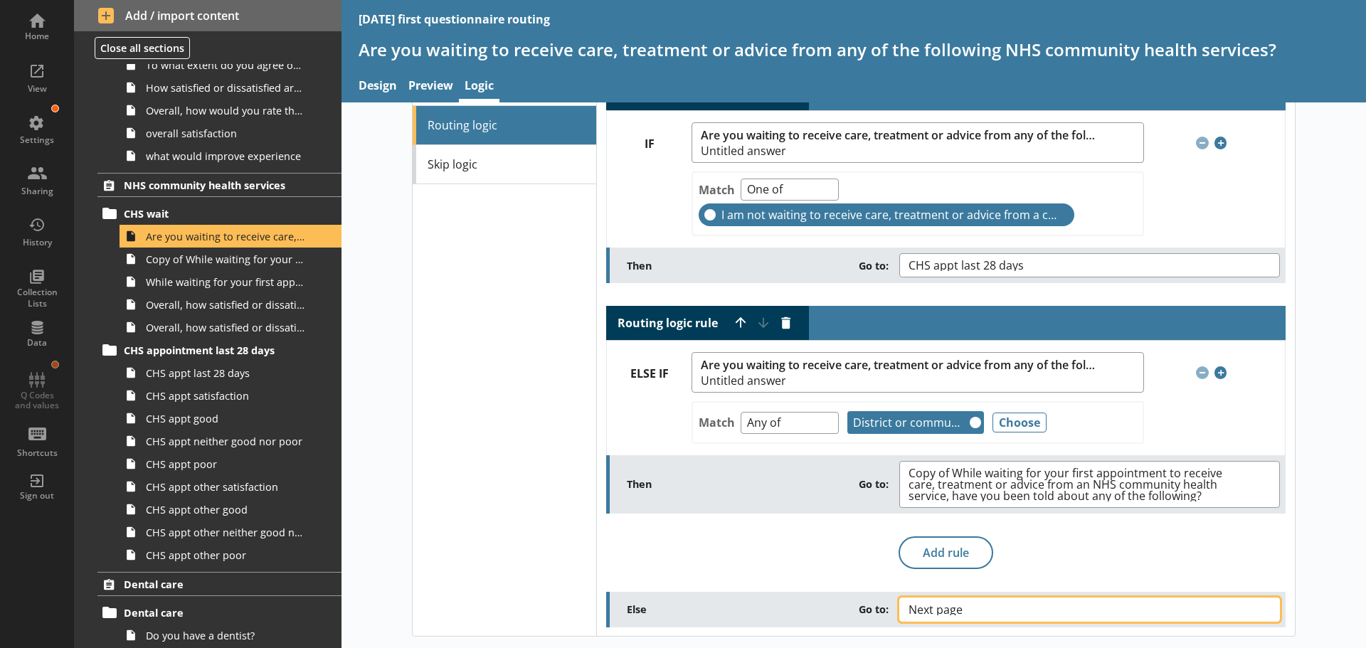
click at [959, 606] on span "Next page" at bounding box center [946, 609] width 77 height 11
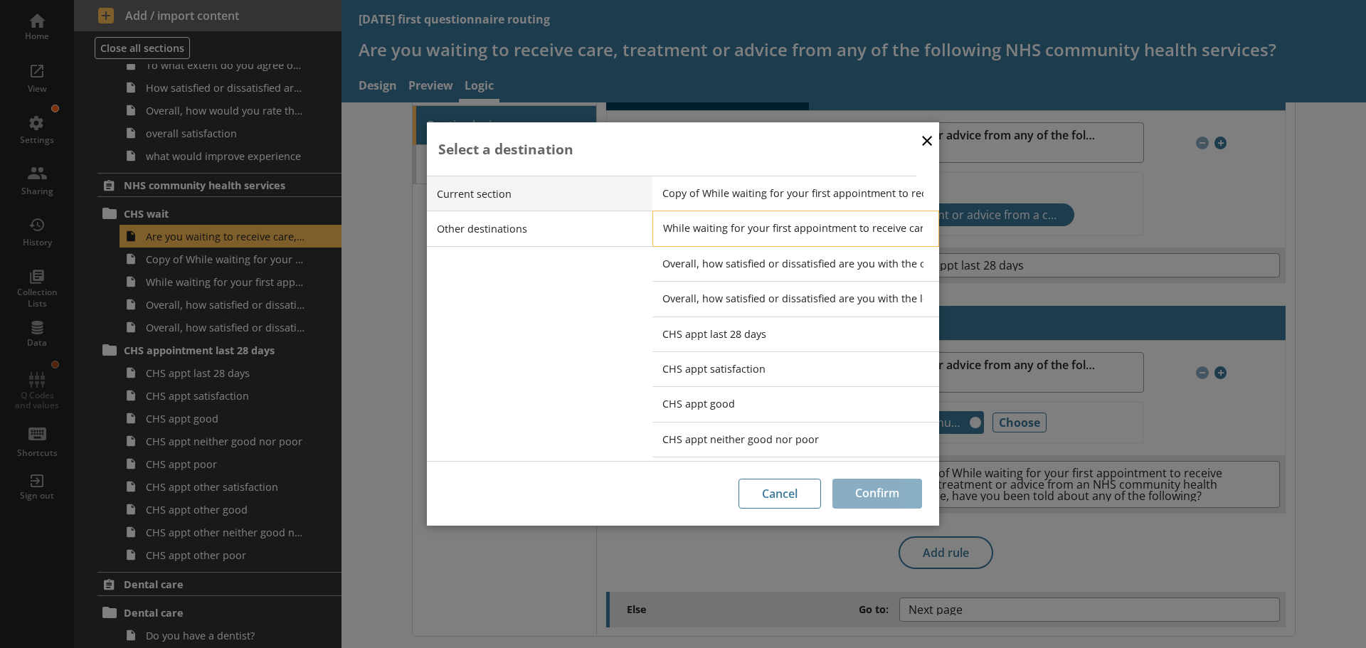
click at [760, 226] on span "While waiting for your first appointment to receive care, treatment or advice f…" at bounding box center [806, 228] width 287 height 14
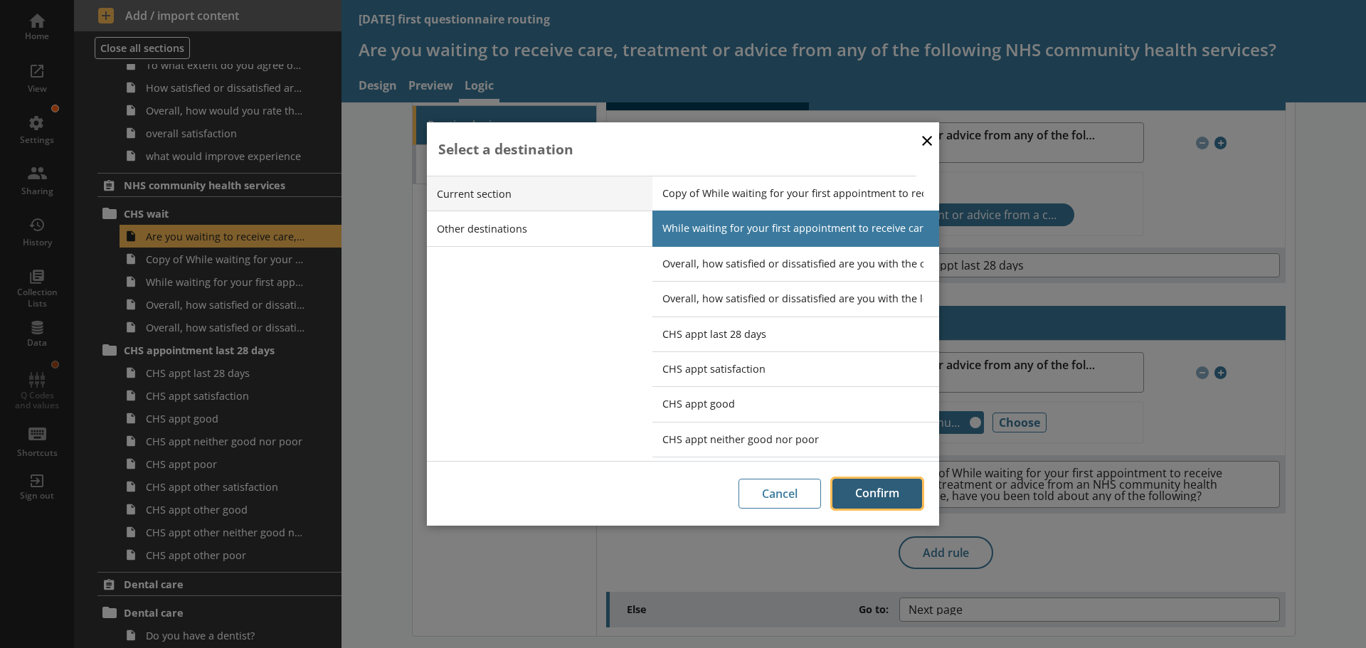
click at [883, 487] on button "Confirm" at bounding box center [877, 494] width 90 height 30
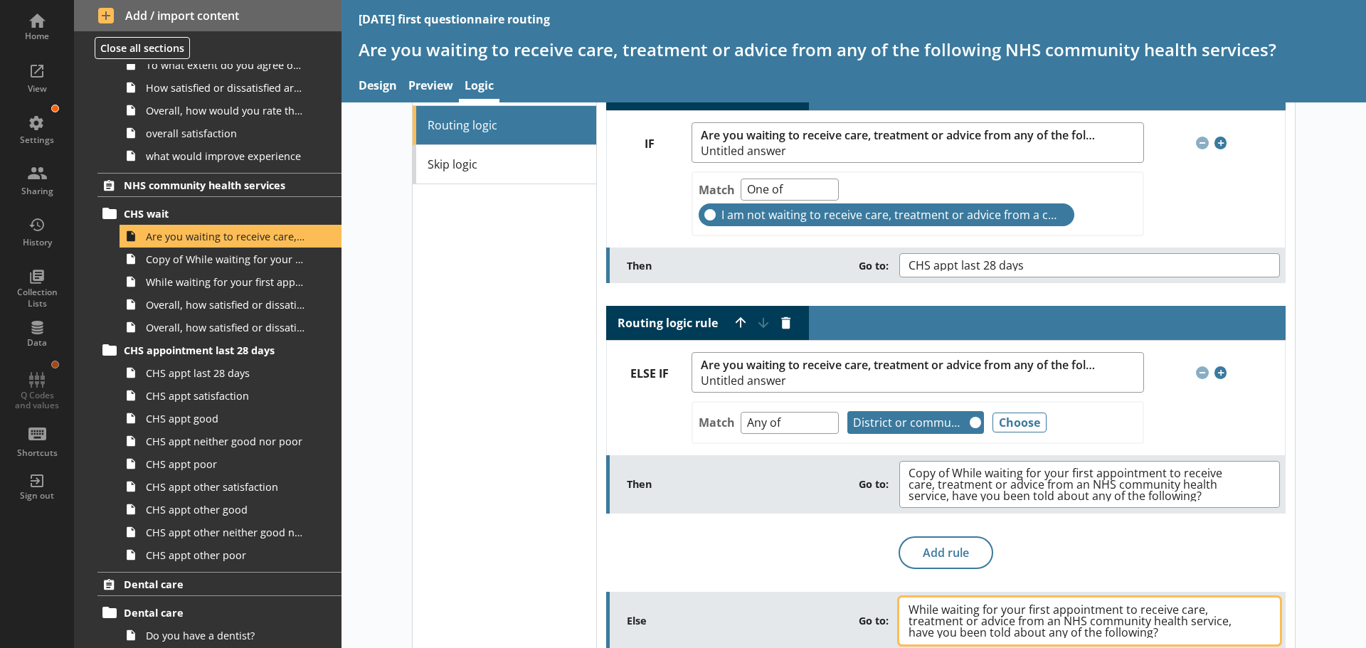
scroll to position [73, 0]
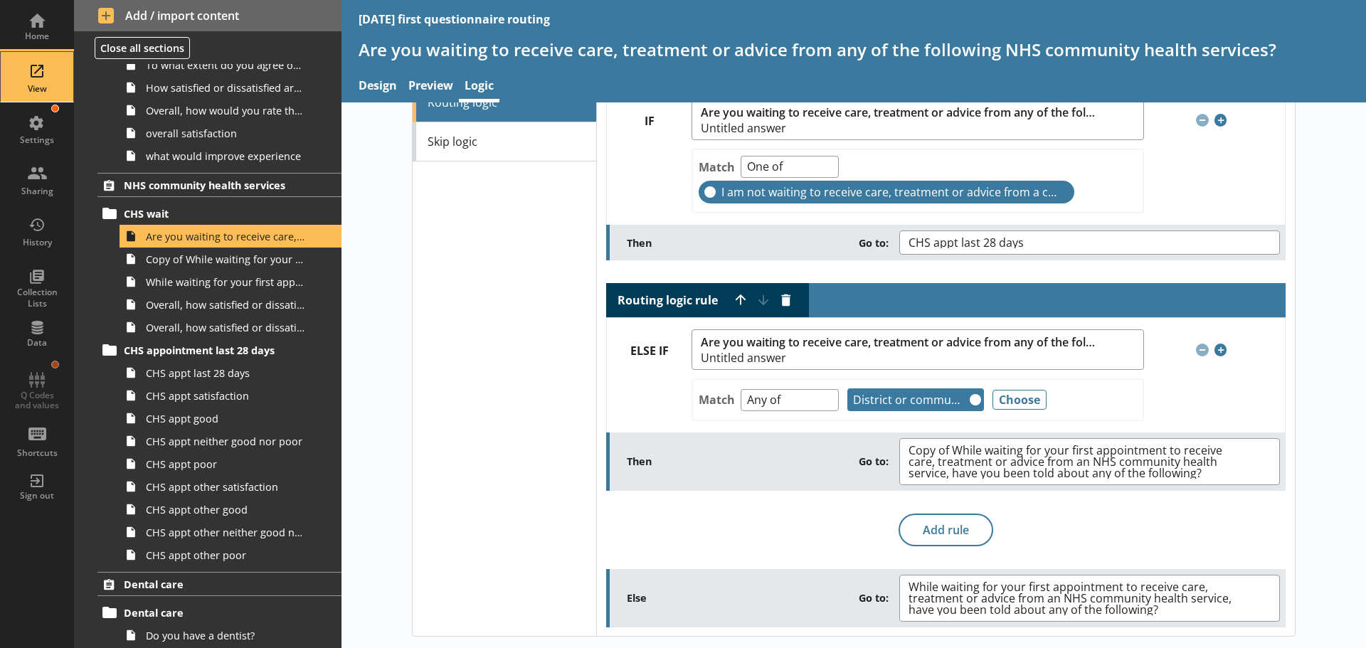
click at [33, 70] on div "View" at bounding box center [37, 77] width 50 height 50
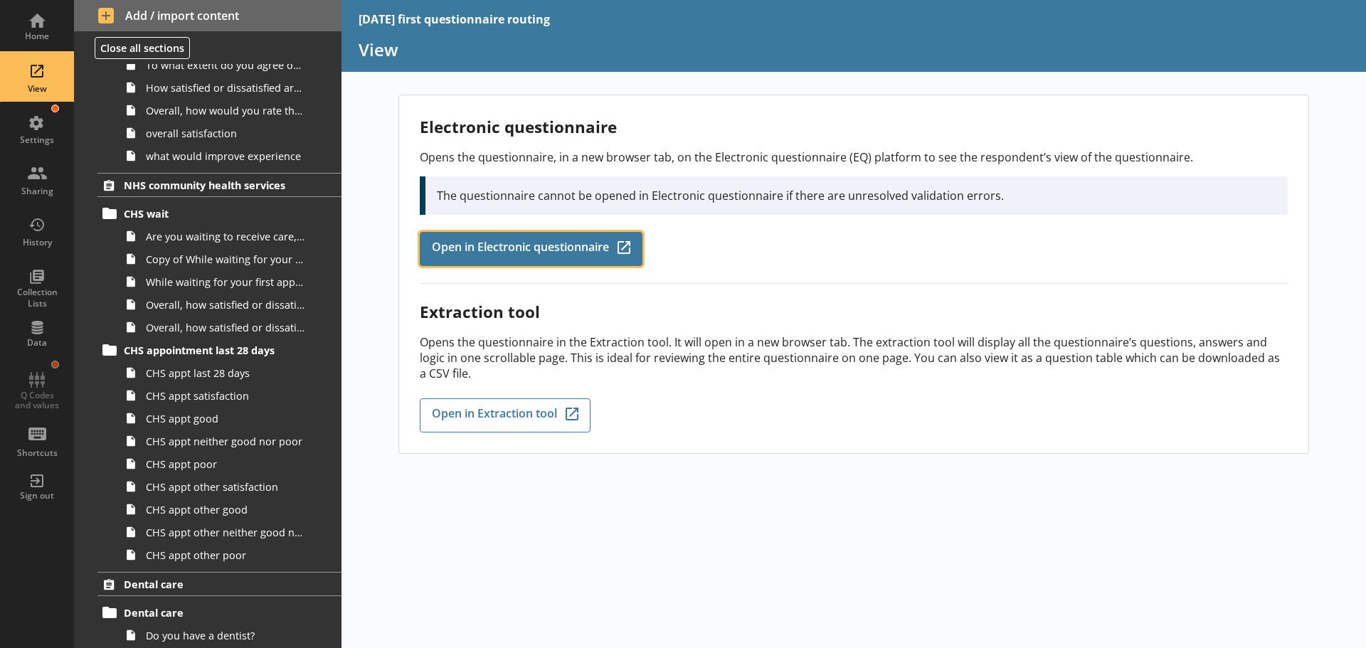
click at [511, 251] on span "Open in Electronic questionnaire" at bounding box center [520, 249] width 177 height 16
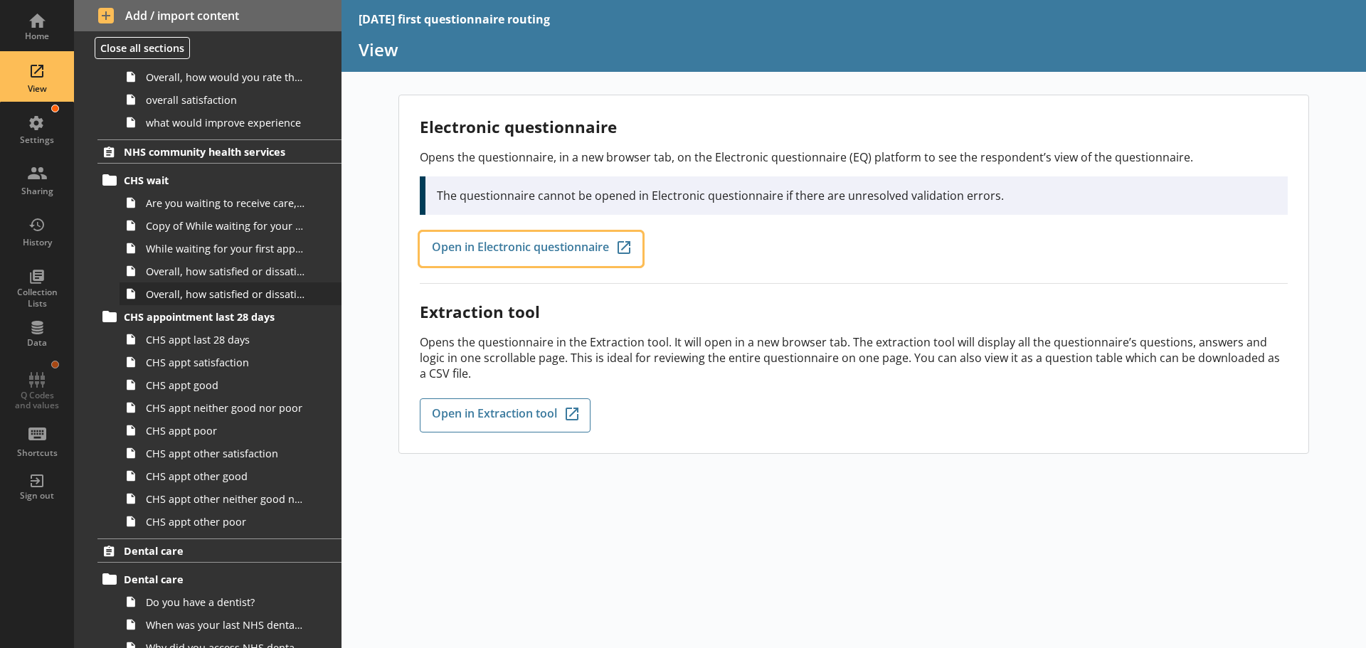
scroll to position [1362, 0]
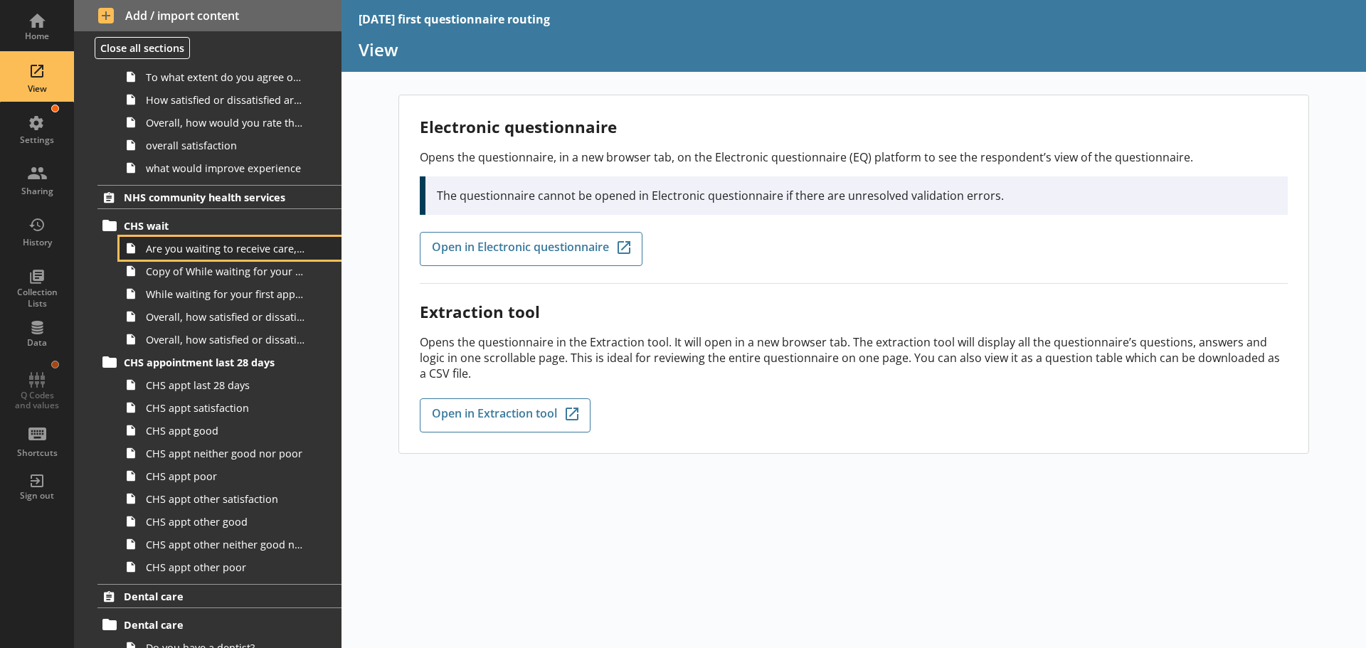
click at [191, 250] on span "Are you waiting to receive care, treatment or advice from any of the following …" at bounding box center [225, 249] width 159 height 14
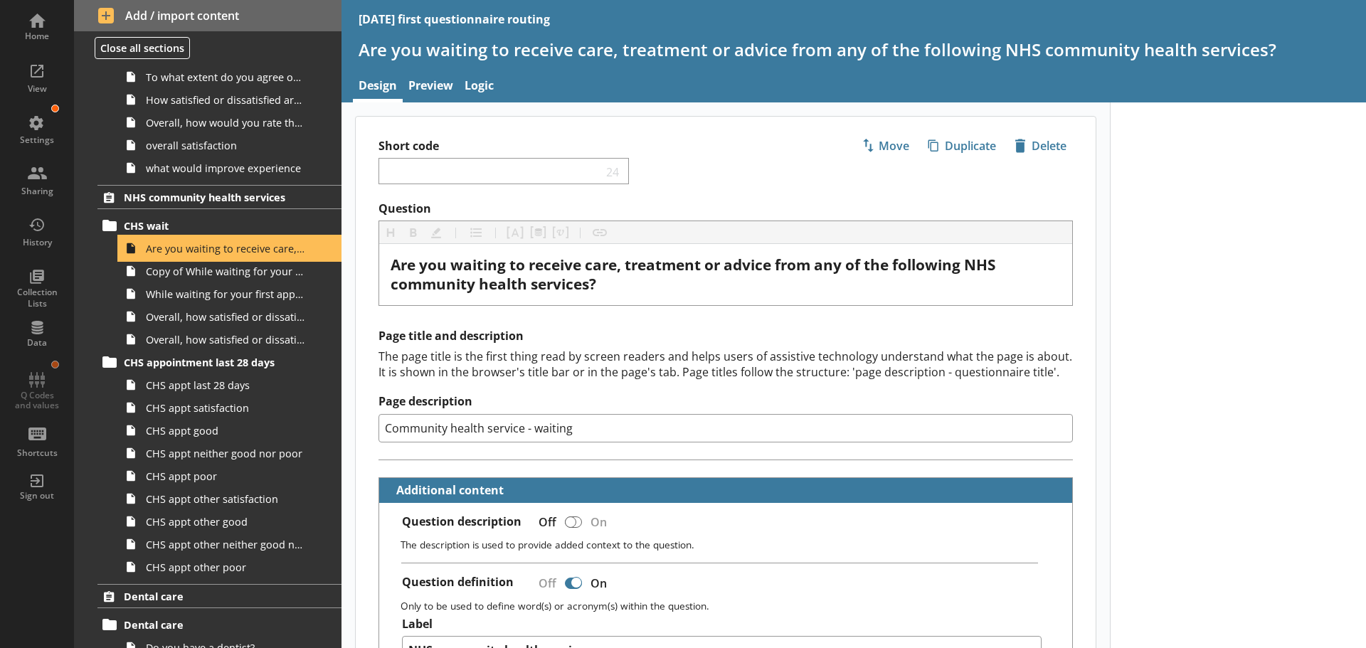
type textarea "x"
click at [490, 84] on link "Logic" at bounding box center [479, 87] width 41 height 31
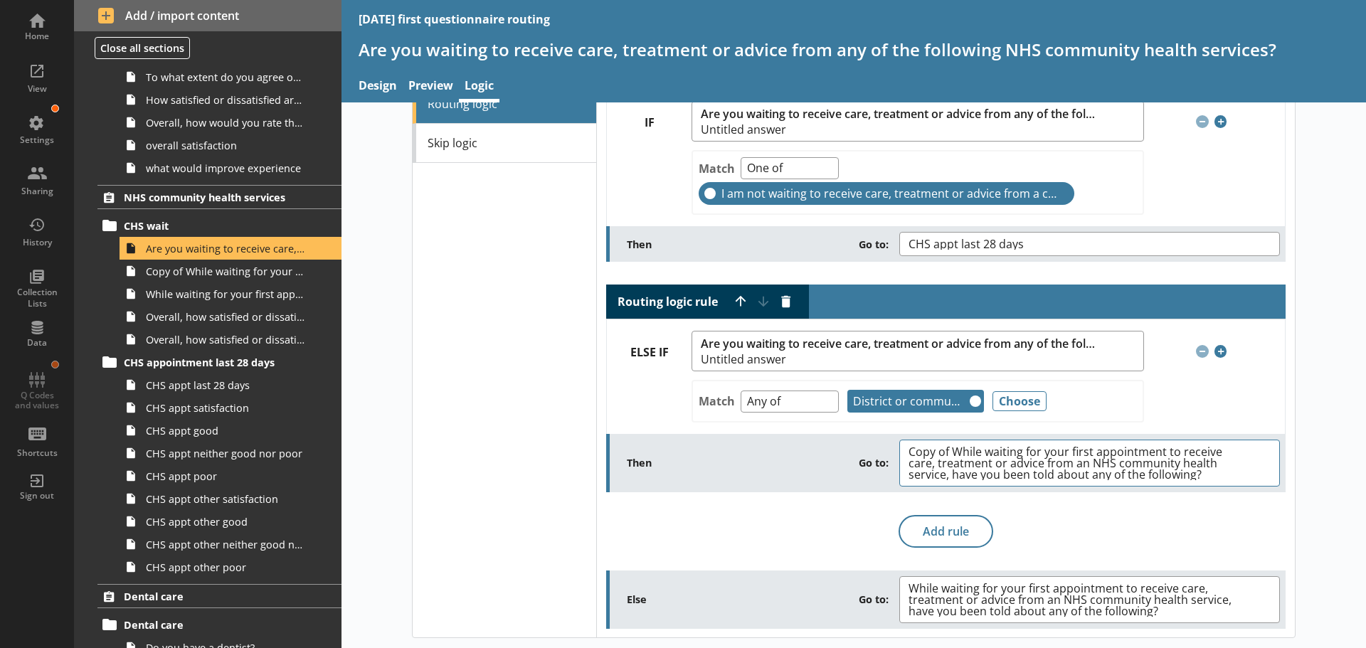
scroll to position [73, 0]
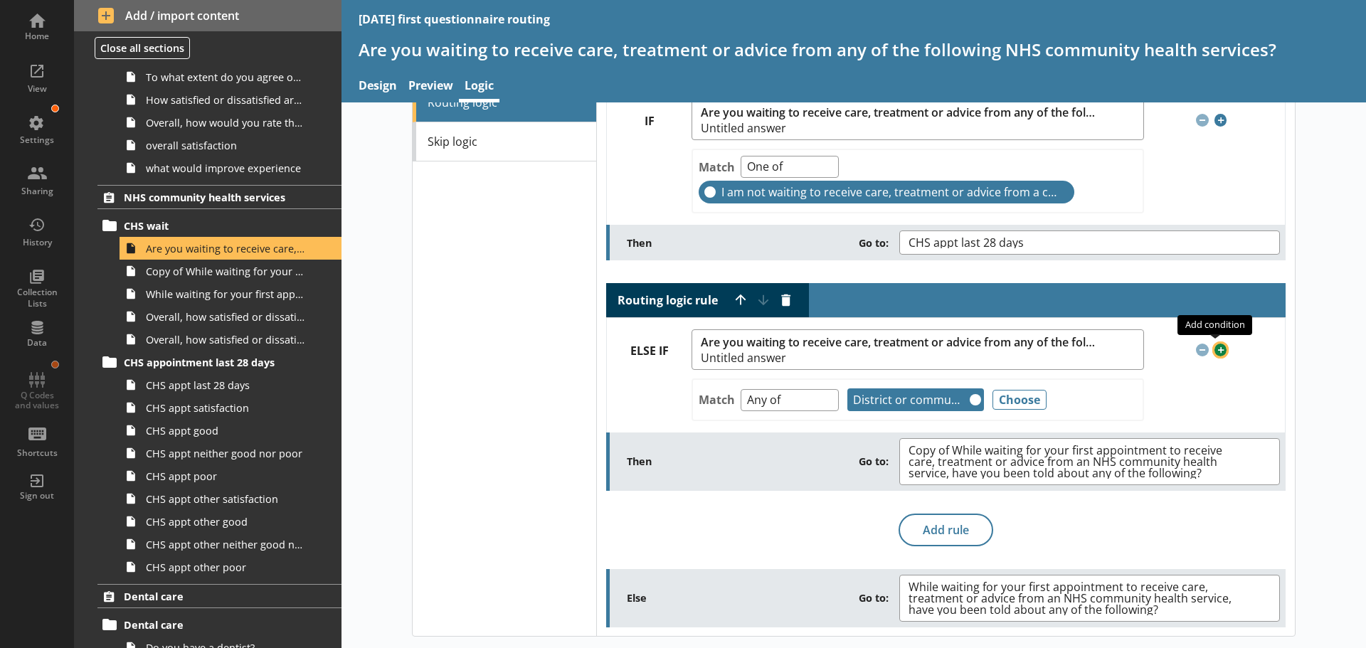
click at [1214, 347] on span "Add condition" at bounding box center [1220, 350] width 13 height 13
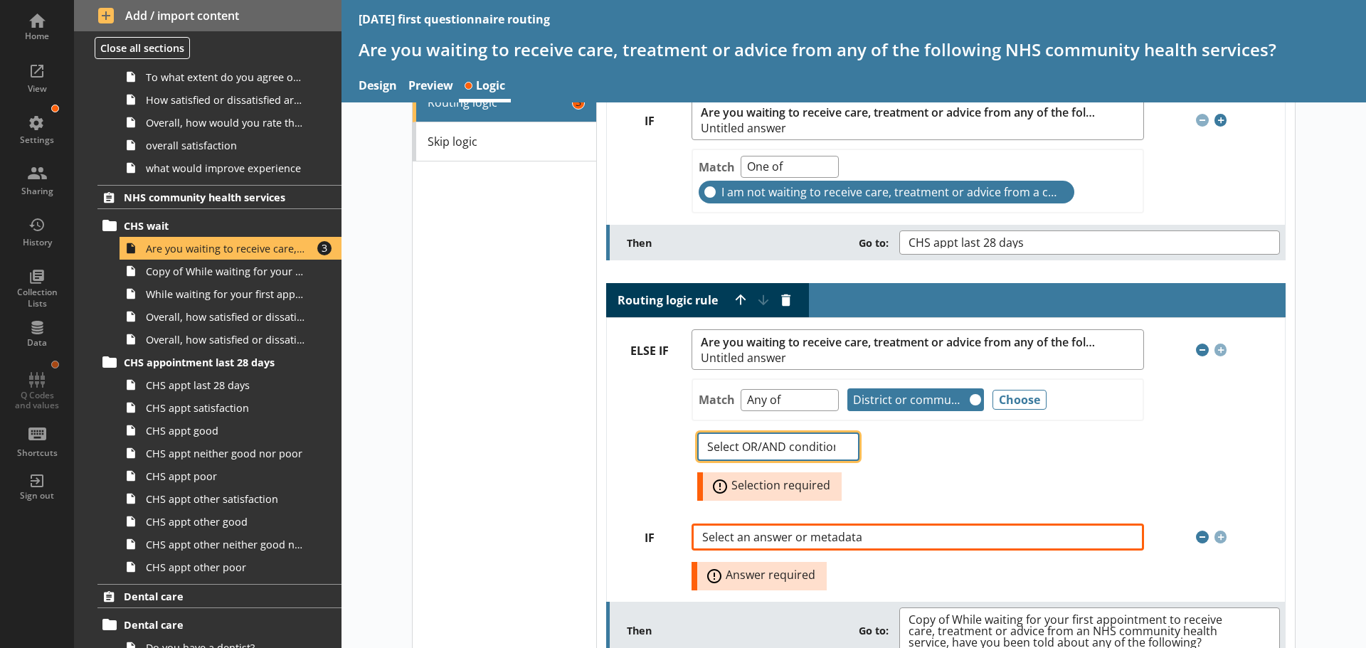
click at [842, 442] on select "Select OR/AND condition OR AND" at bounding box center [777, 446] width 161 height 28
select select "And"
click at [697, 432] on select "Select OR/AND condition OR AND" at bounding box center [777, 446] width 161 height 28
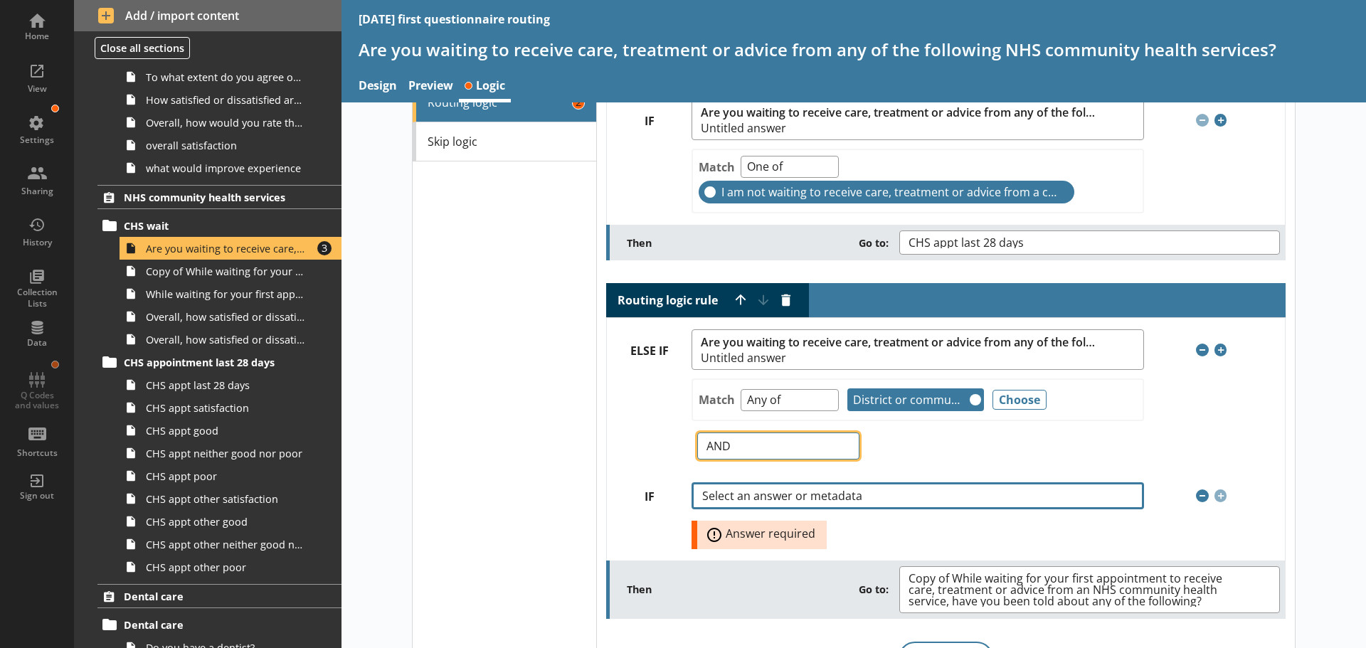
scroll to position [144, 0]
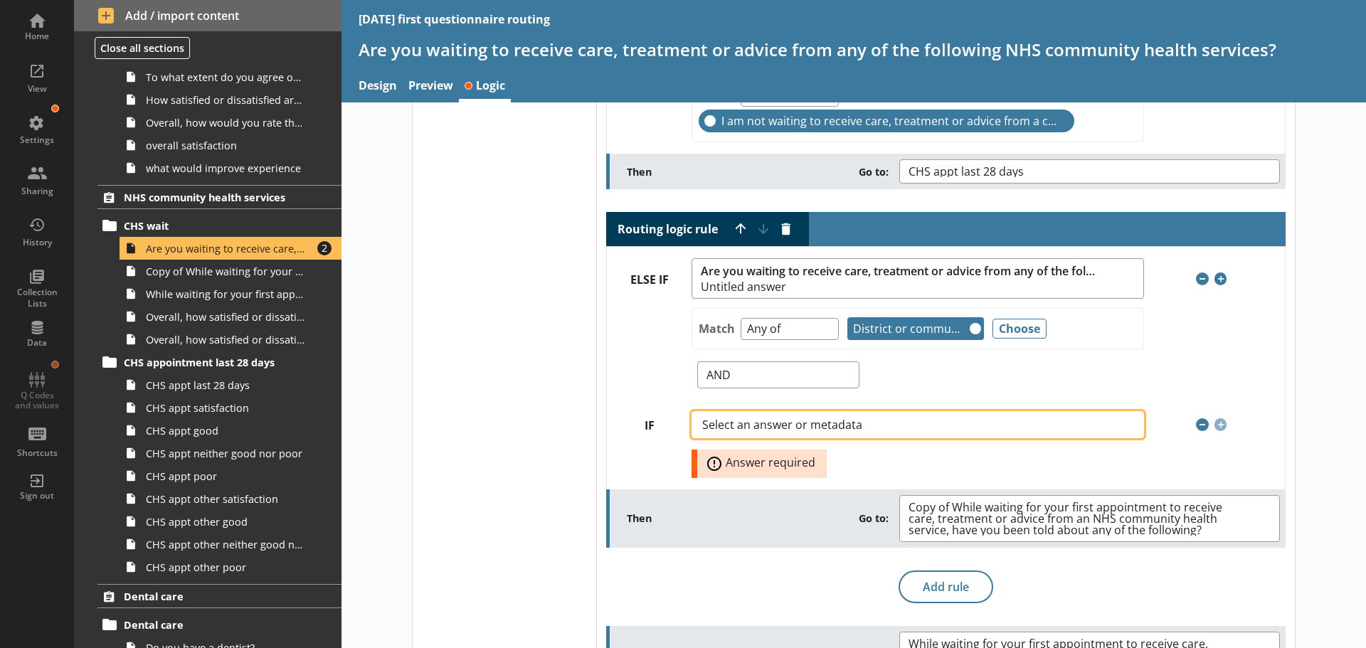
click at [886, 419] on button "Select an answer or metadata" at bounding box center [917, 424] width 452 height 27
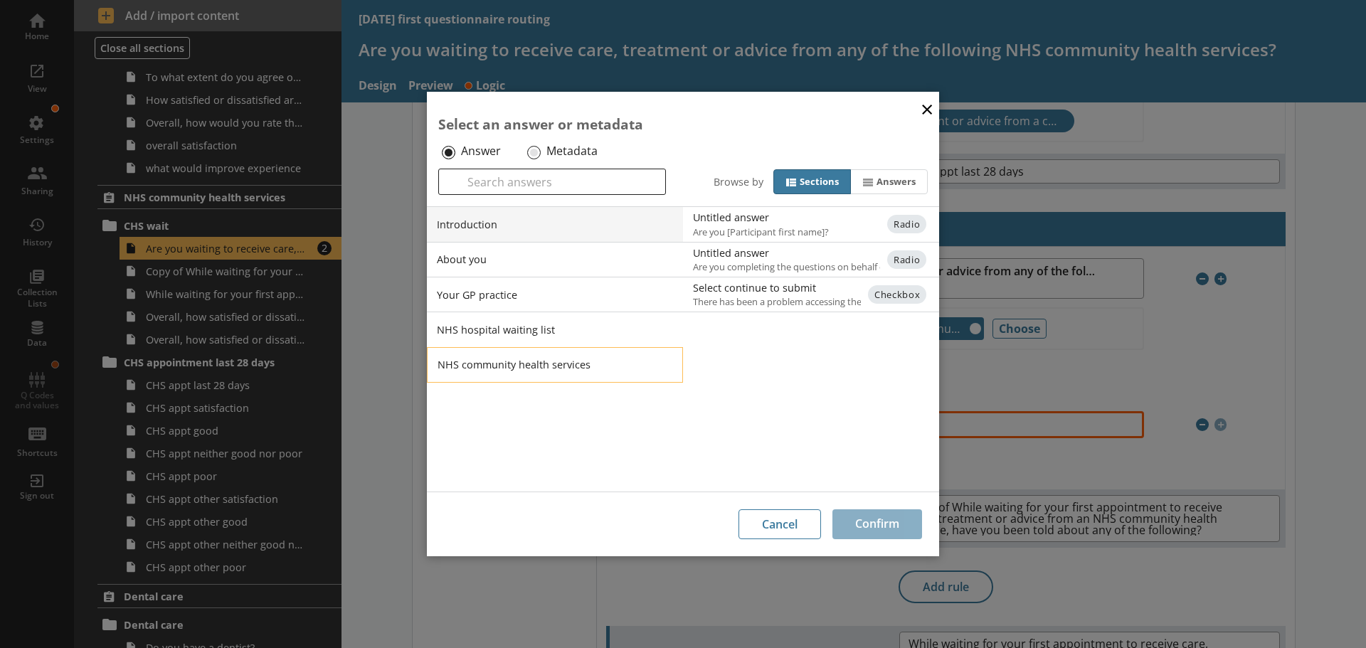
click at [518, 359] on li "NHS community health services" at bounding box center [555, 365] width 256 height 36
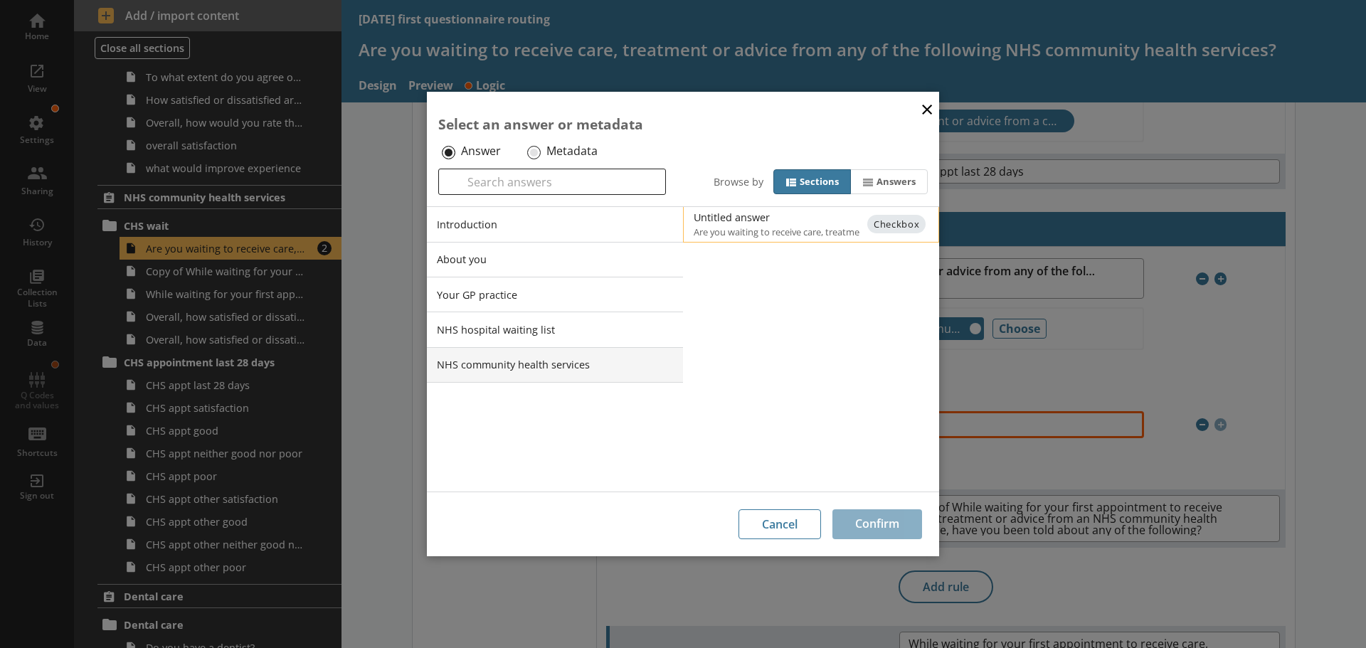
click at [736, 220] on div "Untitled answer" at bounding box center [836, 218] width 287 height 14
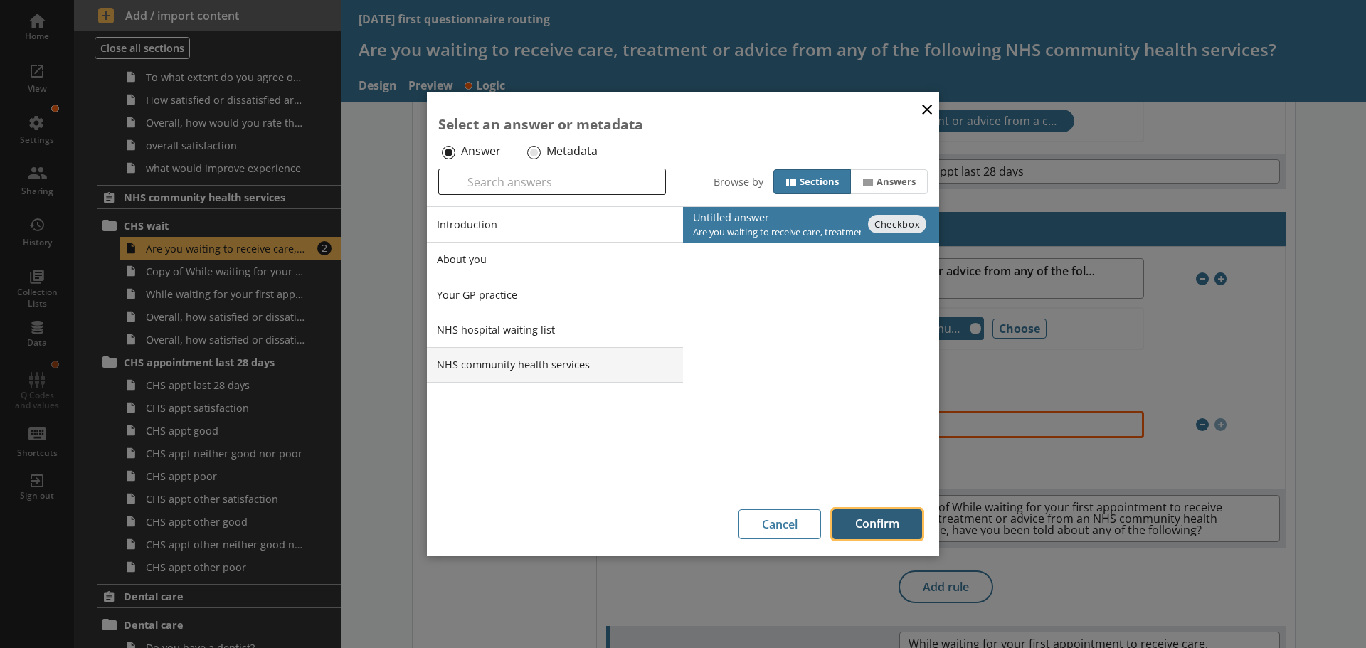
click at [871, 525] on button "Confirm" at bounding box center [877, 524] width 90 height 30
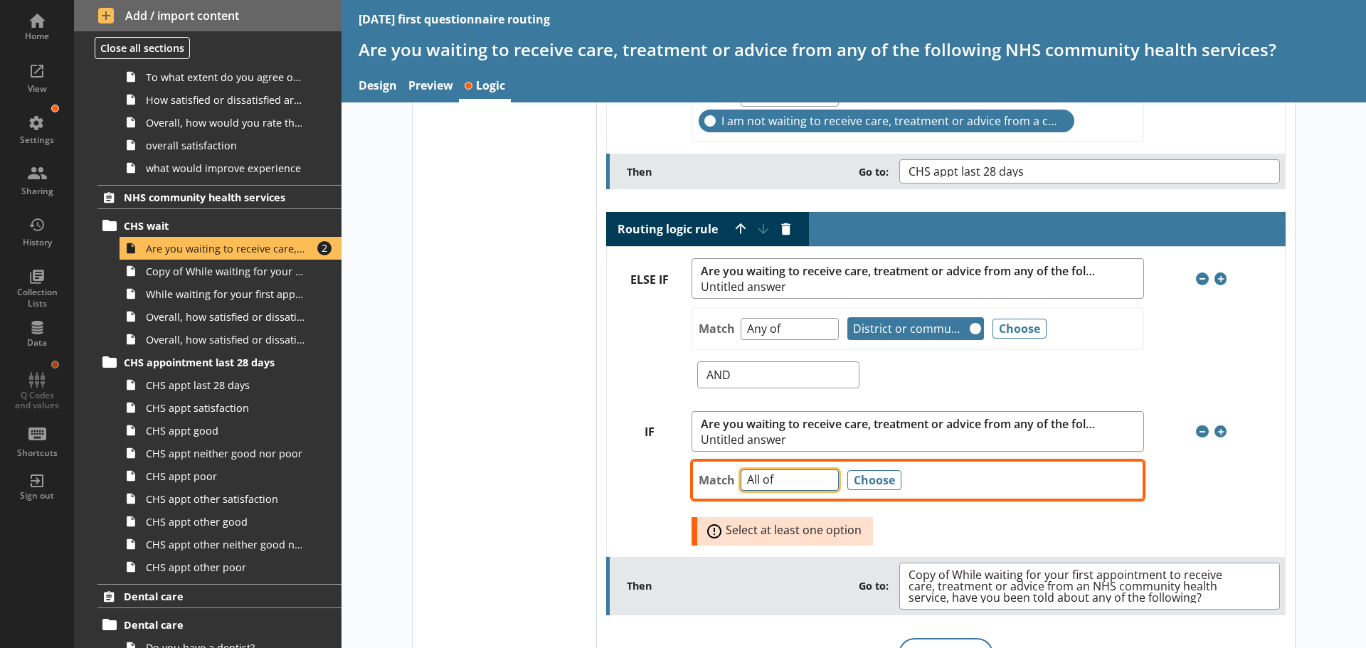
click at [822, 477] on select "Any of Not any of All of Count of Unanswered" at bounding box center [789, 480] width 98 height 22
select select "NotAnyOf"
click at [740, 469] on select "Any of Not any of All of Count of Unanswered" at bounding box center [789, 480] width 98 height 22
click at [871, 477] on button "Choose" at bounding box center [874, 480] width 54 height 20
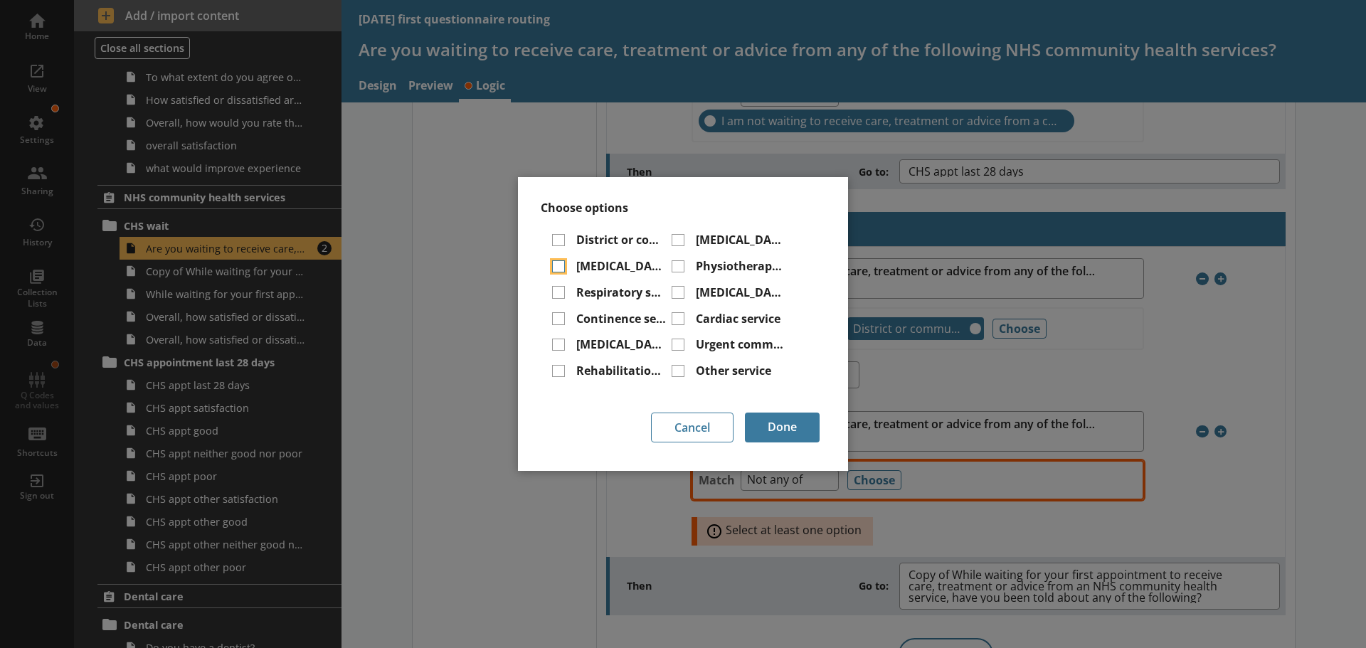
click at [561, 265] on input "[MEDICAL_DATA] service" at bounding box center [558, 266] width 13 height 13
checkbox input "true"
click at [680, 240] on input "[MEDICAL_DATA] service" at bounding box center [677, 240] width 13 height 13
checkbox input "true"
click at [679, 267] on input "Physiotherapy service" at bounding box center [677, 266] width 13 height 13
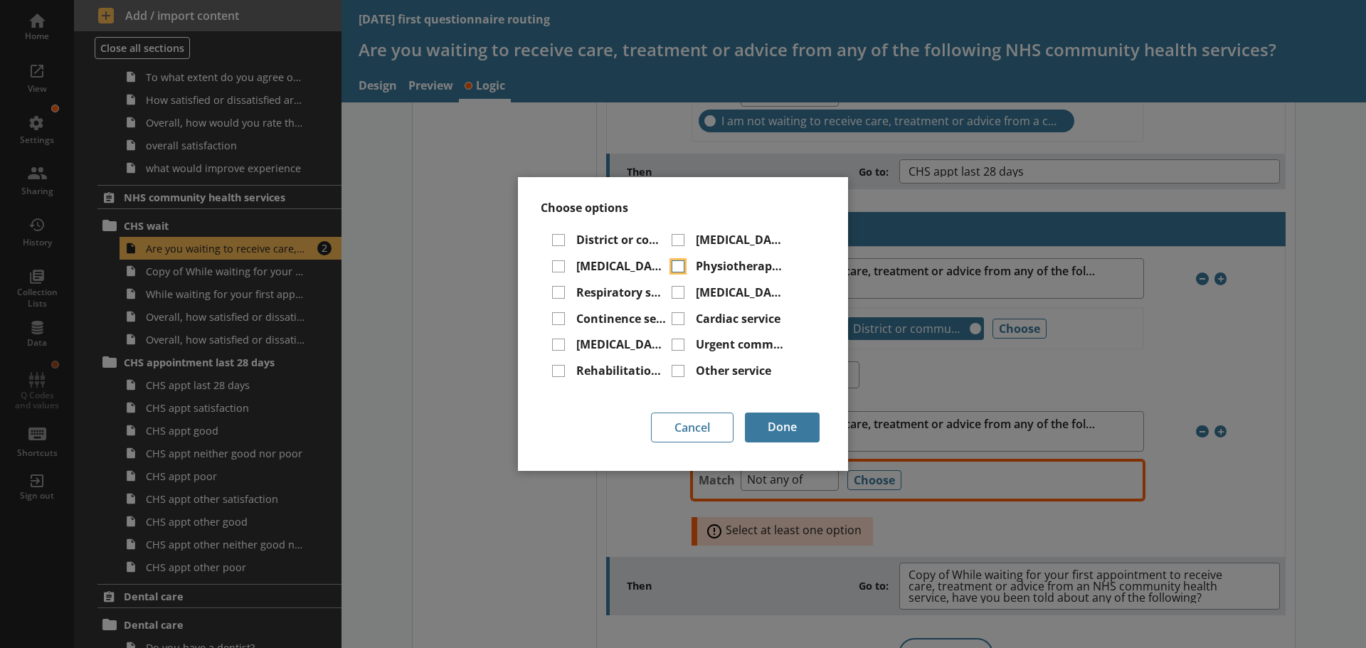
checkbox input "true"
click at [679, 291] on input "[MEDICAL_DATA] service" at bounding box center [677, 292] width 13 height 13
checkbox input "true"
click at [558, 293] on input "Respiratory service" at bounding box center [558, 292] width 13 height 13
checkbox input "true"
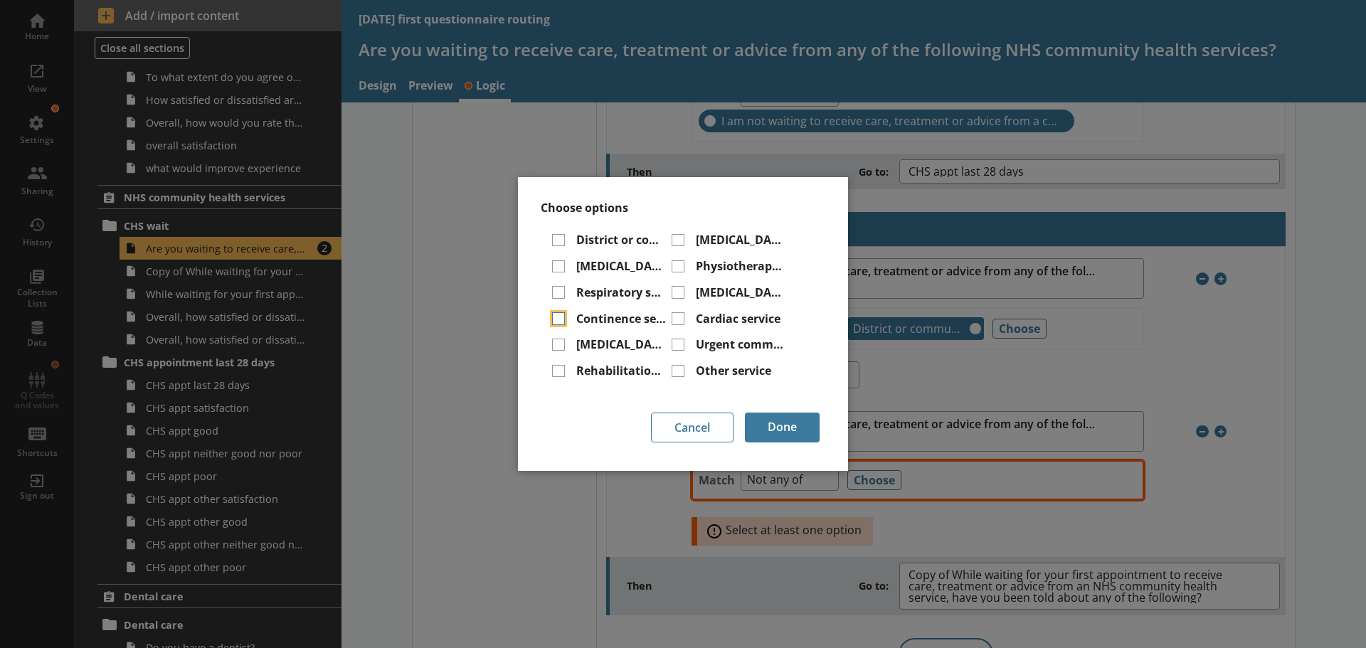
click at [558, 317] on input "Continence service" at bounding box center [558, 318] width 13 height 13
checkbox input "true"
click at [676, 317] on input "Cardiac service" at bounding box center [677, 318] width 13 height 13
checkbox input "true"
click at [676, 339] on input "Urgent community response service" at bounding box center [677, 345] width 13 height 13
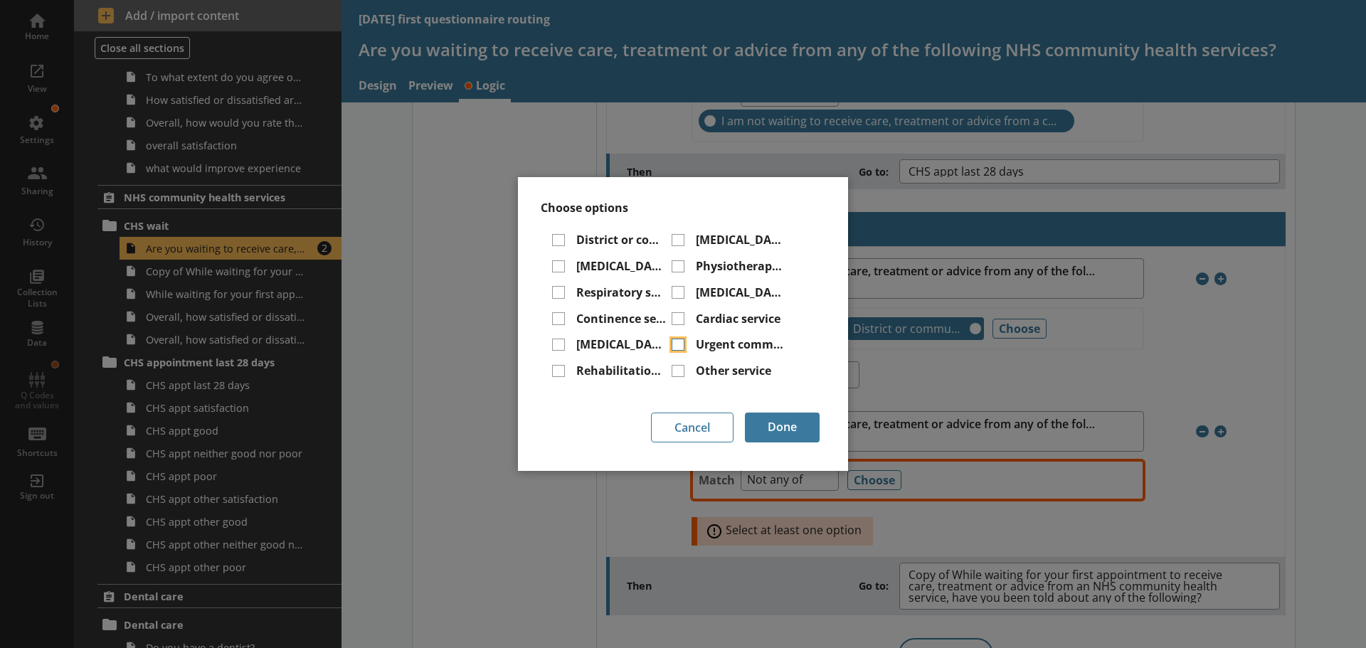
checkbox input "true"
click at [563, 341] on input "[MEDICAL_DATA] service" at bounding box center [558, 345] width 13 height 13
checkbox input "true"
drag, startPoint x: 560, startPoint y: 369, endPoint x: 612, endPoint y: 368, distance: 52.6
click at [560, 368] on input "Rehabilitation service" at bounding box center [558, 371] width 13 height 13
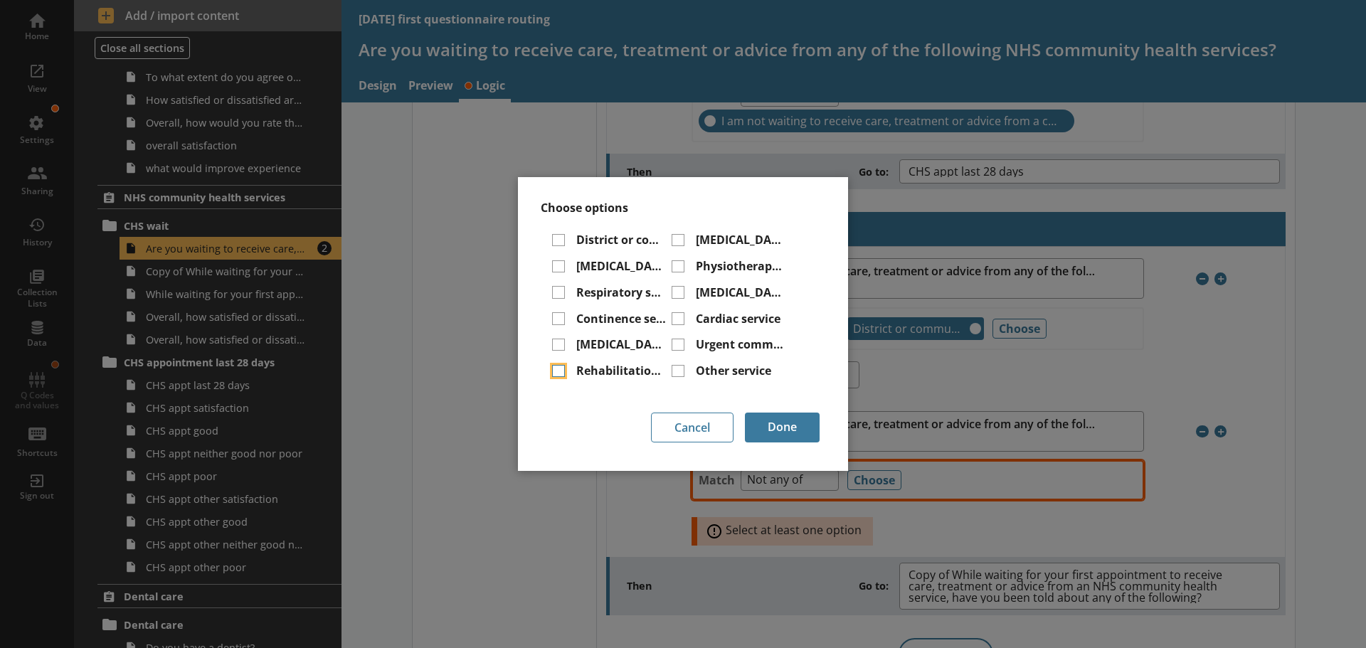
checkbox input "true"
drag, startPoint x: 674, startPoint y: 368, endPoint x: 679, endPoint y: 378, distance: 11.1
click at [675, 368] on input "Other service" at bounding box center [677, 371] width 13 height 13
checkbox input "true"
click at [792, 420] on button "Done" at bounding box center [782, 428] width 75 height 30
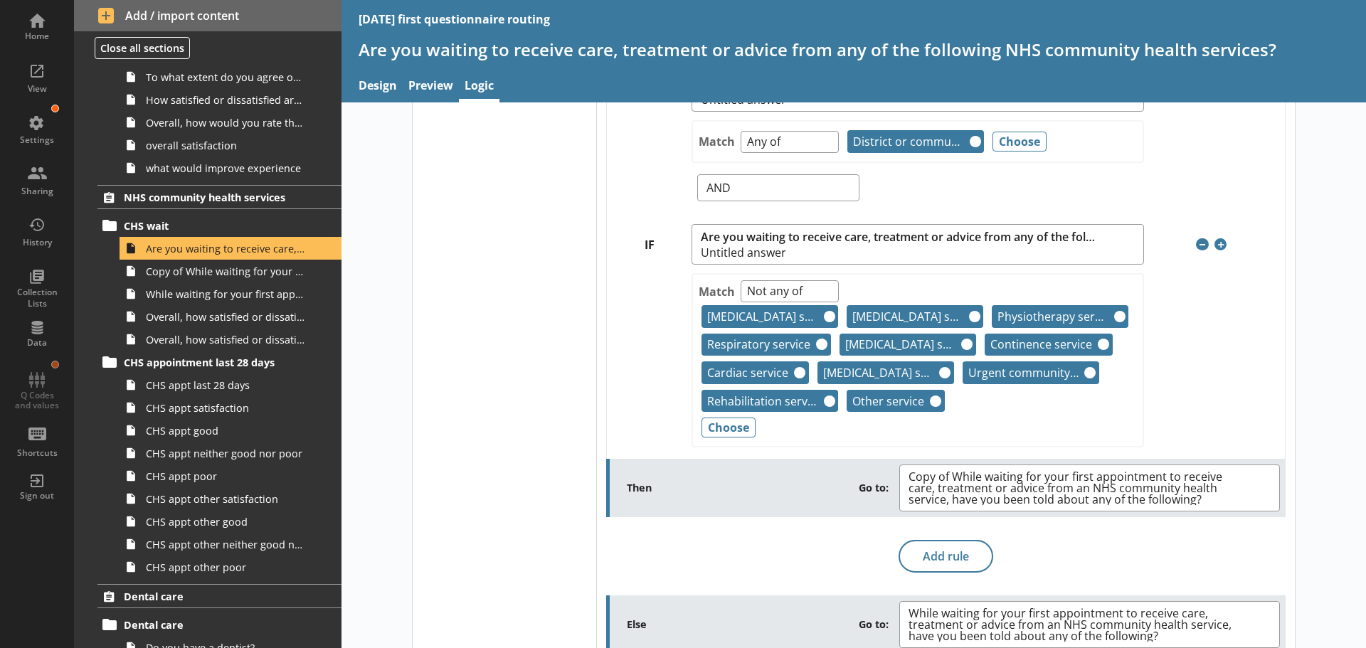
scroll to position [357, 0]
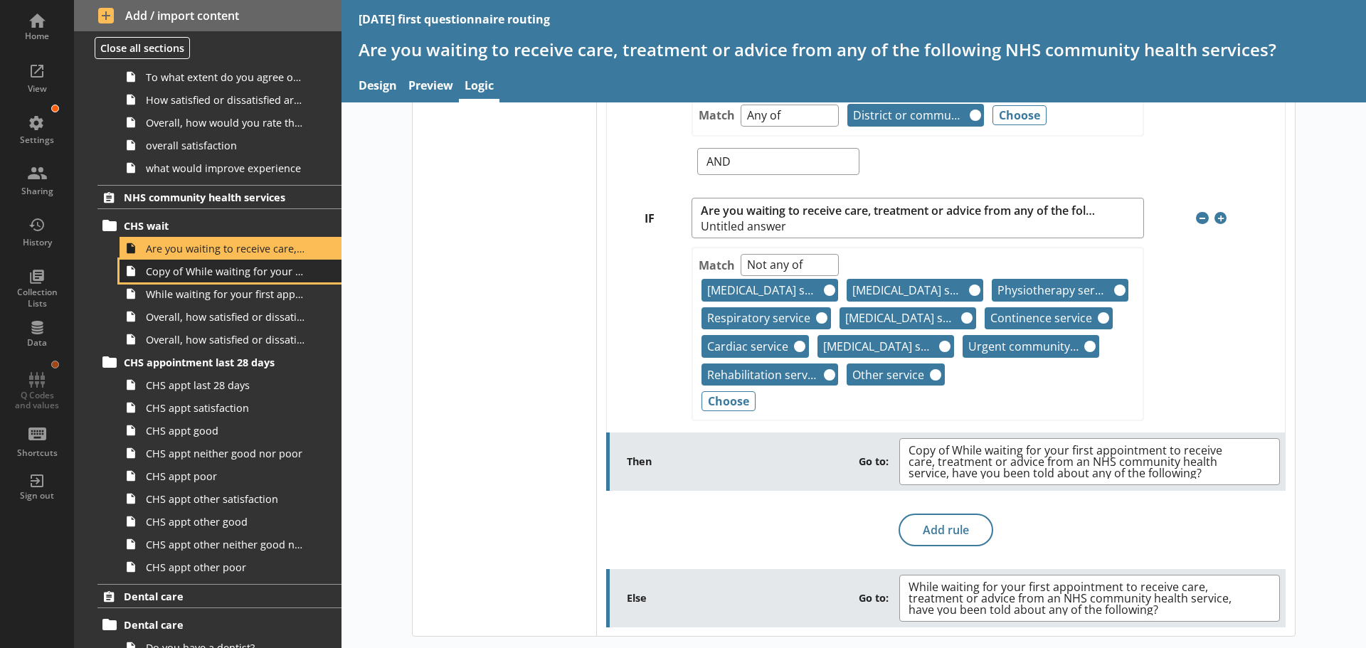
click at [250, 276] on span "Copy of While waiting for your first appointment to receive care, treatment or …" at bounding box center [225, 272] width 159 height 14
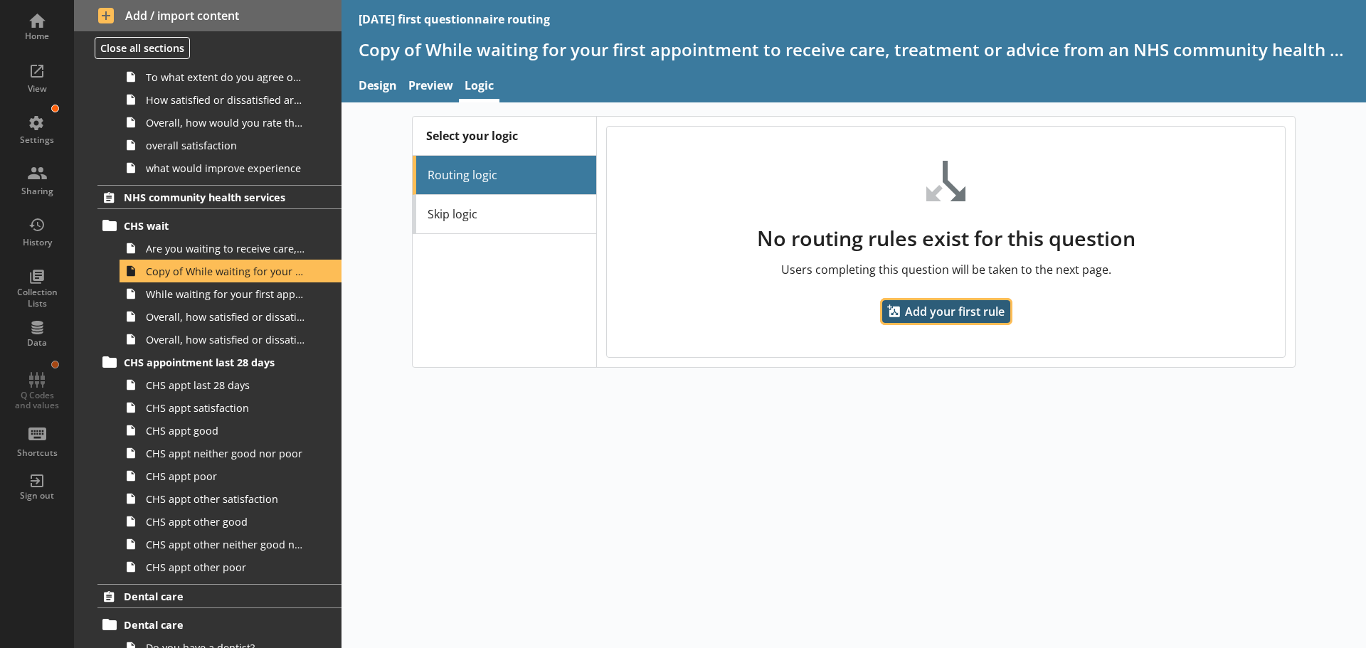
click at [936, 312] on span "Add your first rule" at bounding box center [946, 311] width 128 height 23
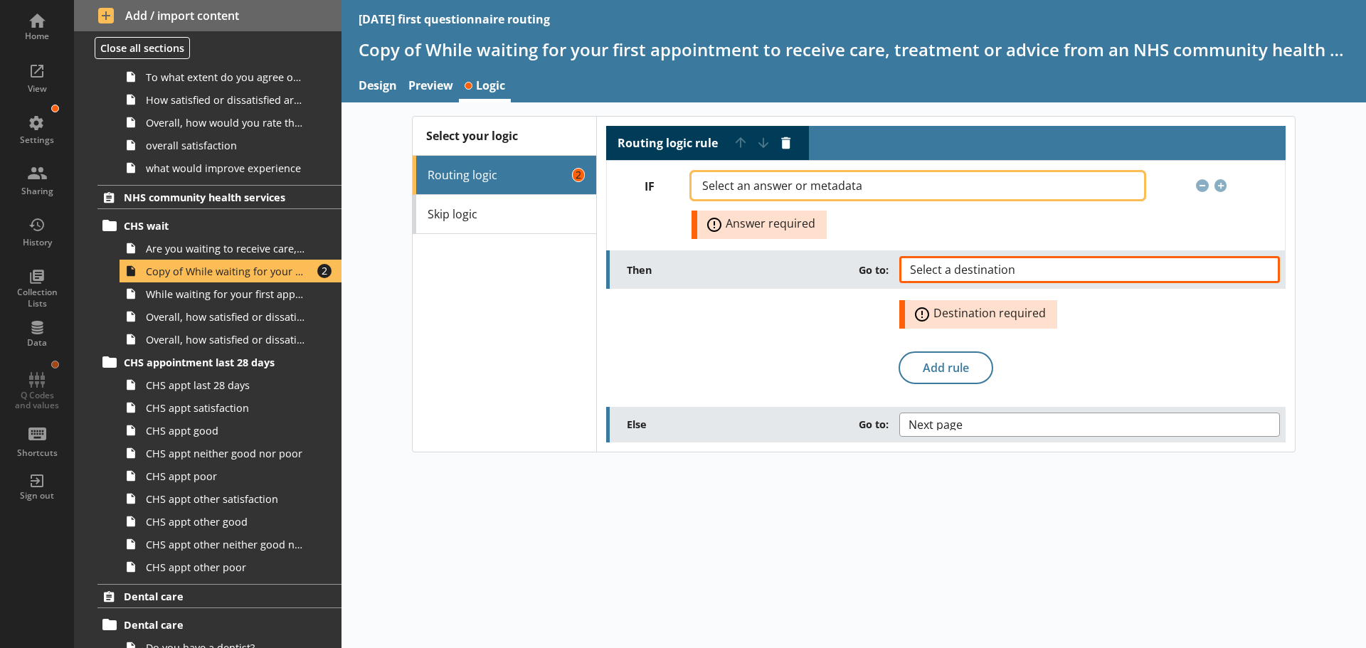
click at [812, 186] on span "Select an answer or metadata" at bounding box center [793, 185] width 183 height 11
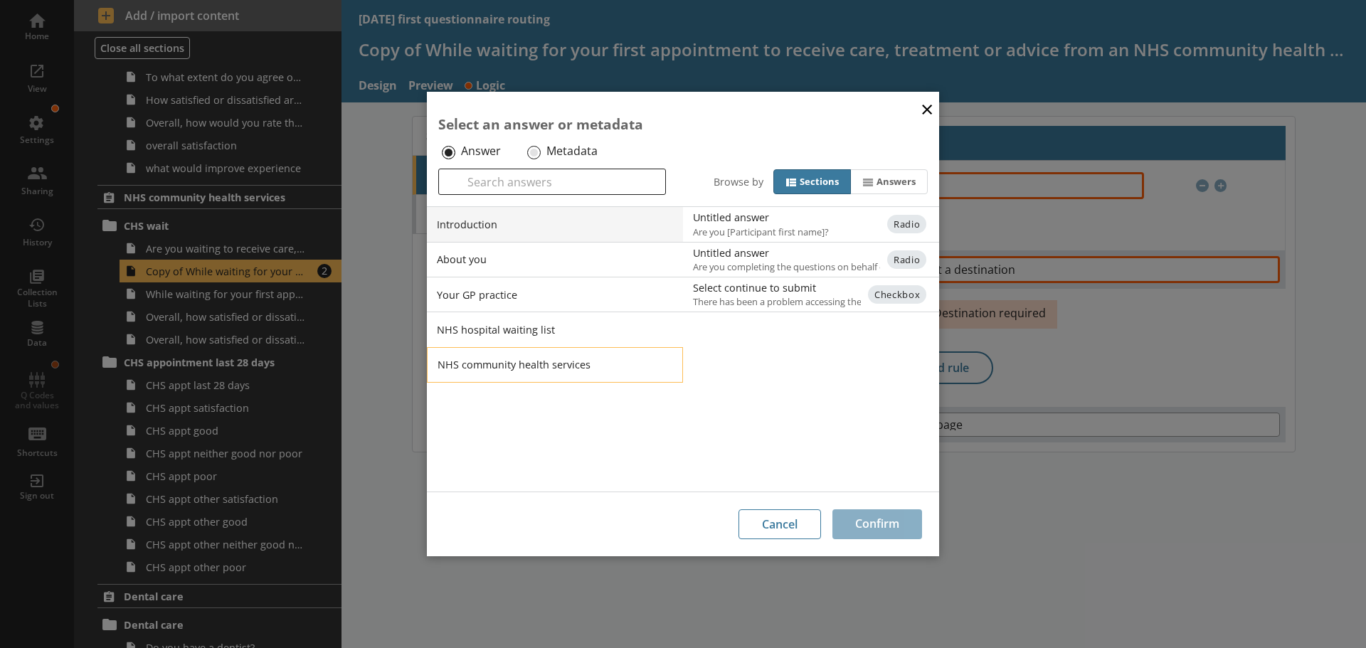
click at [505, 363] on li "NHS community health services" at bounding box center [555, 365] width 256 height 36
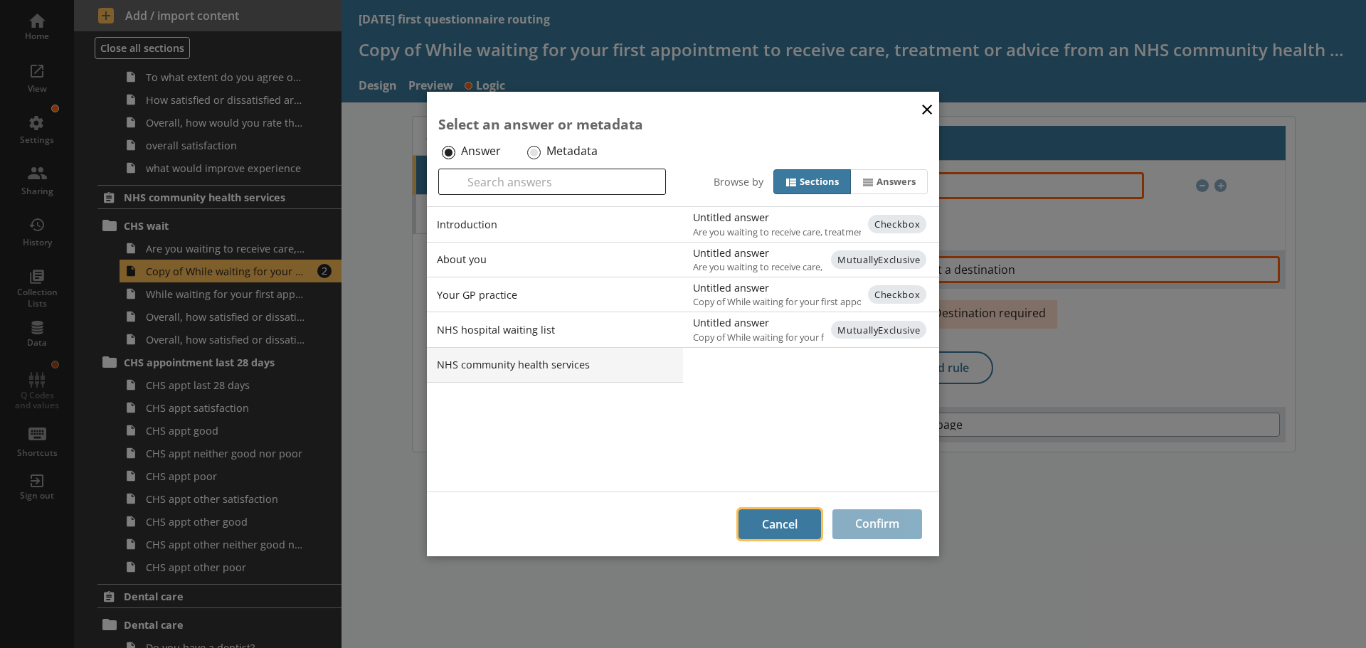
click at [790, 521] on button "Cancel" at bounding box center [779, 524] width 83 height 30
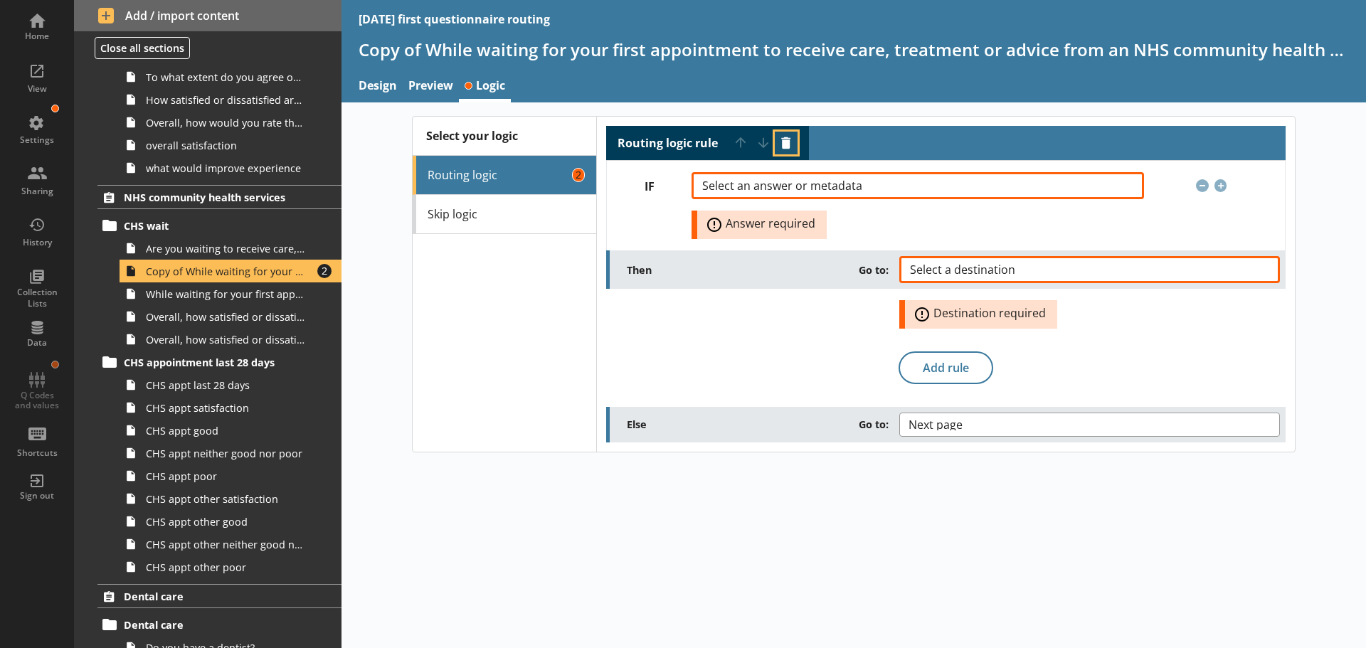
click at [785, 143] on button "Delete routing rule" at bounding box center [786, 143] width 23 height 23
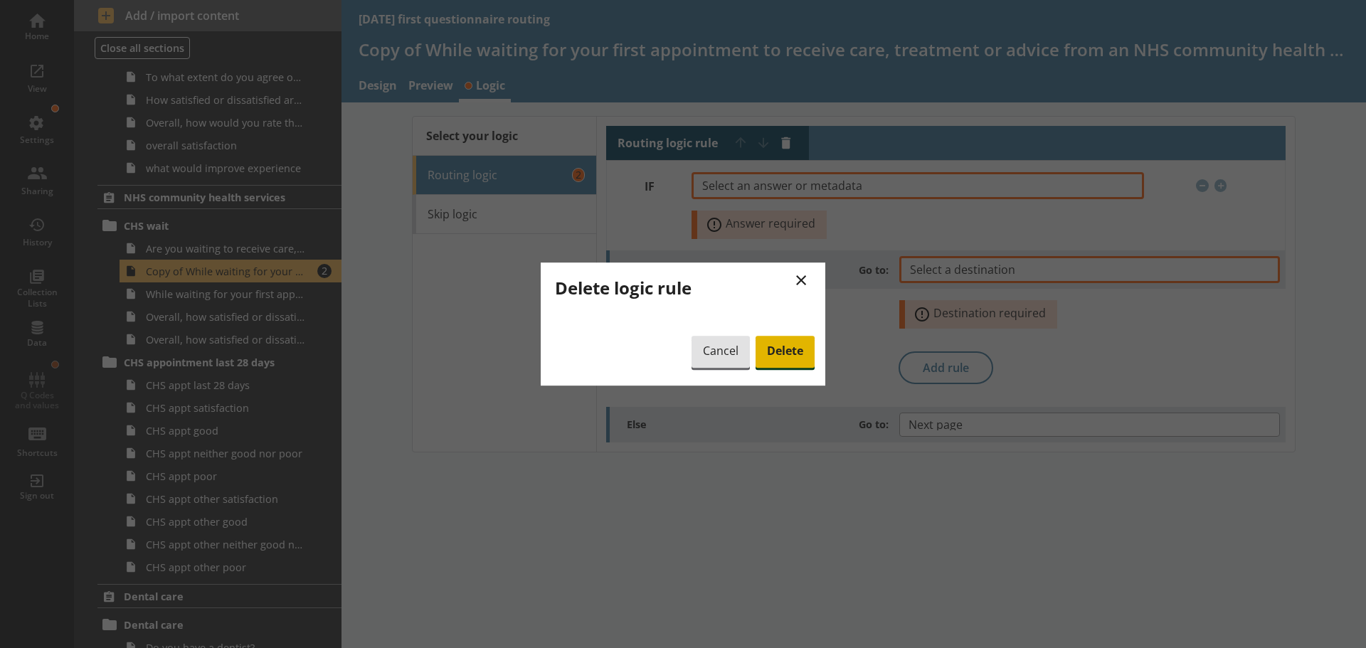
click at [796, 350] on span "Delete" at bounding box center [784, 352] width 59 height 33
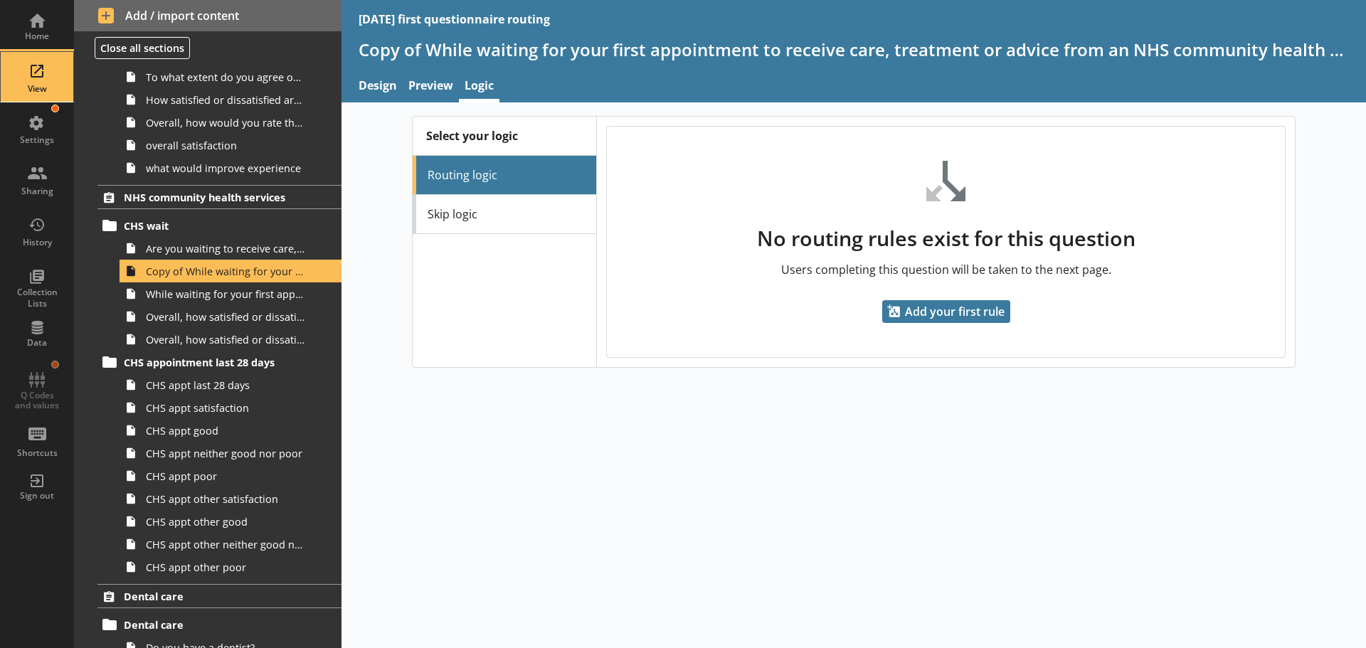
click at [29, 72] on div "View" at bounding box center [37, 77] width 50 height 50
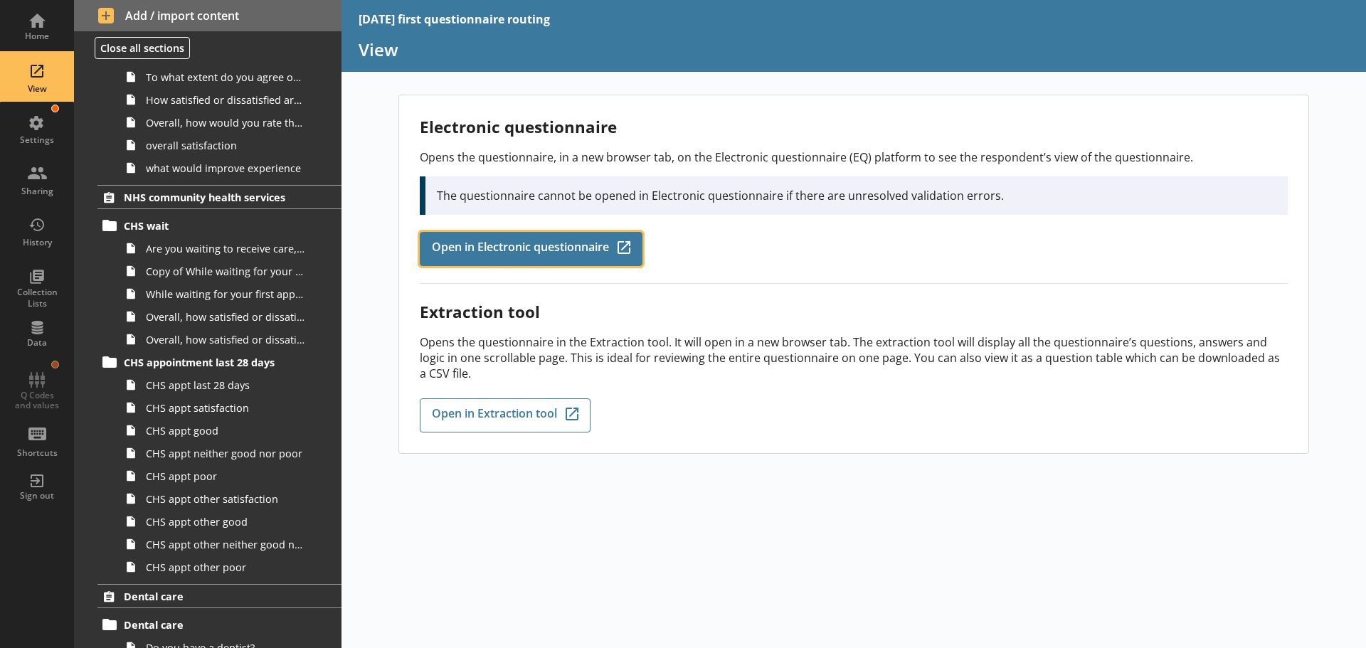
click at [476, 244] on span "Open in Electronic questionnaire" at bounding box center [520, 249] width 177 height 16
